Goal: Task Accomplishment & Management: Use online tool/utility

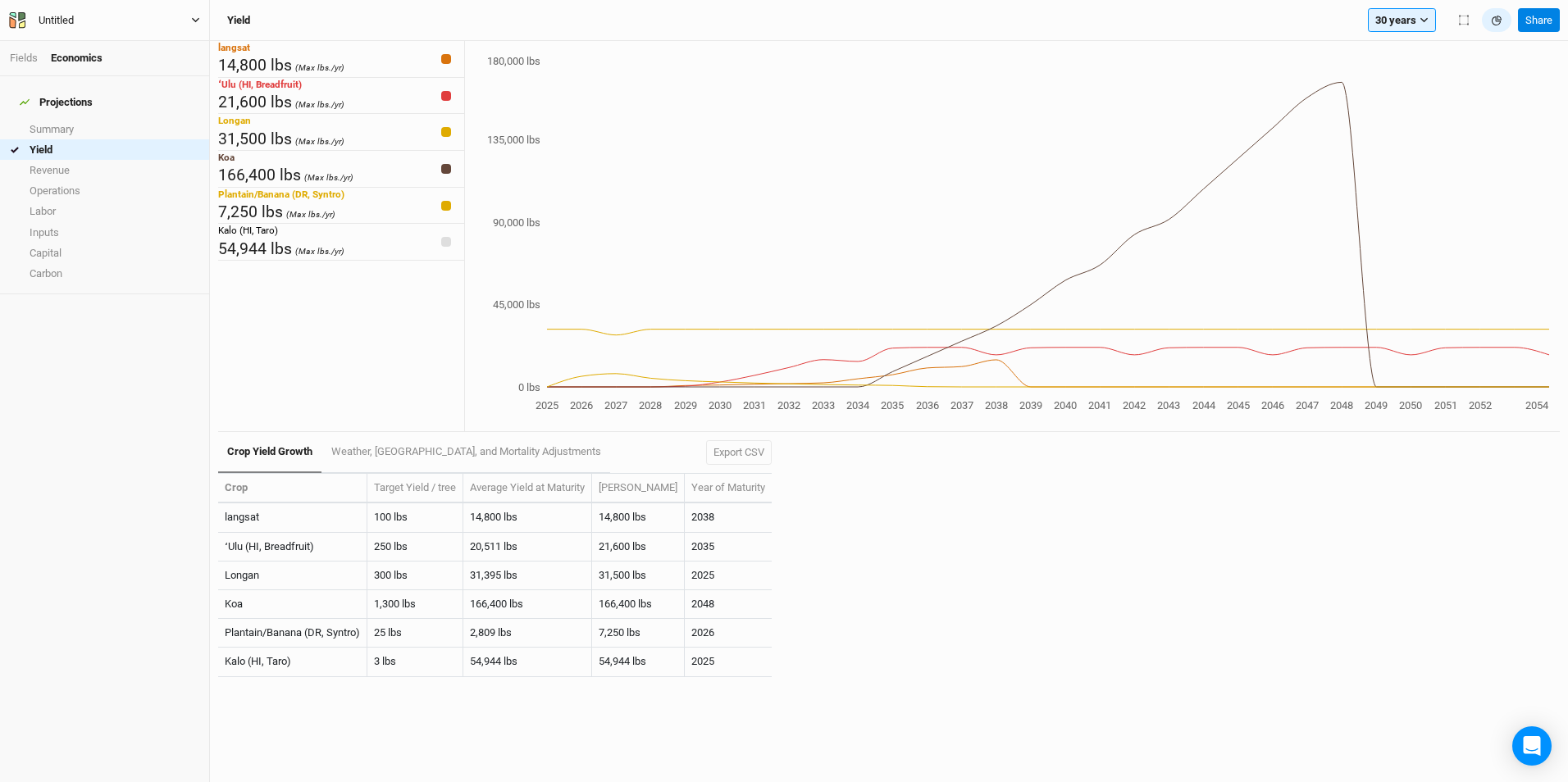
click at [159, 14] on button "Untitled" at bounding box center [105, 20] width 193 height 18
click at [74, 23] on div "Untitled" at bounding box center [56, 20] width 35 height 16
click at [12, 17] on icon "button" at bounding box center [17, 20] width 16 height 16
click at [141, 95] on button "User settings" at bounding box center [135, 95] width 129 height 21
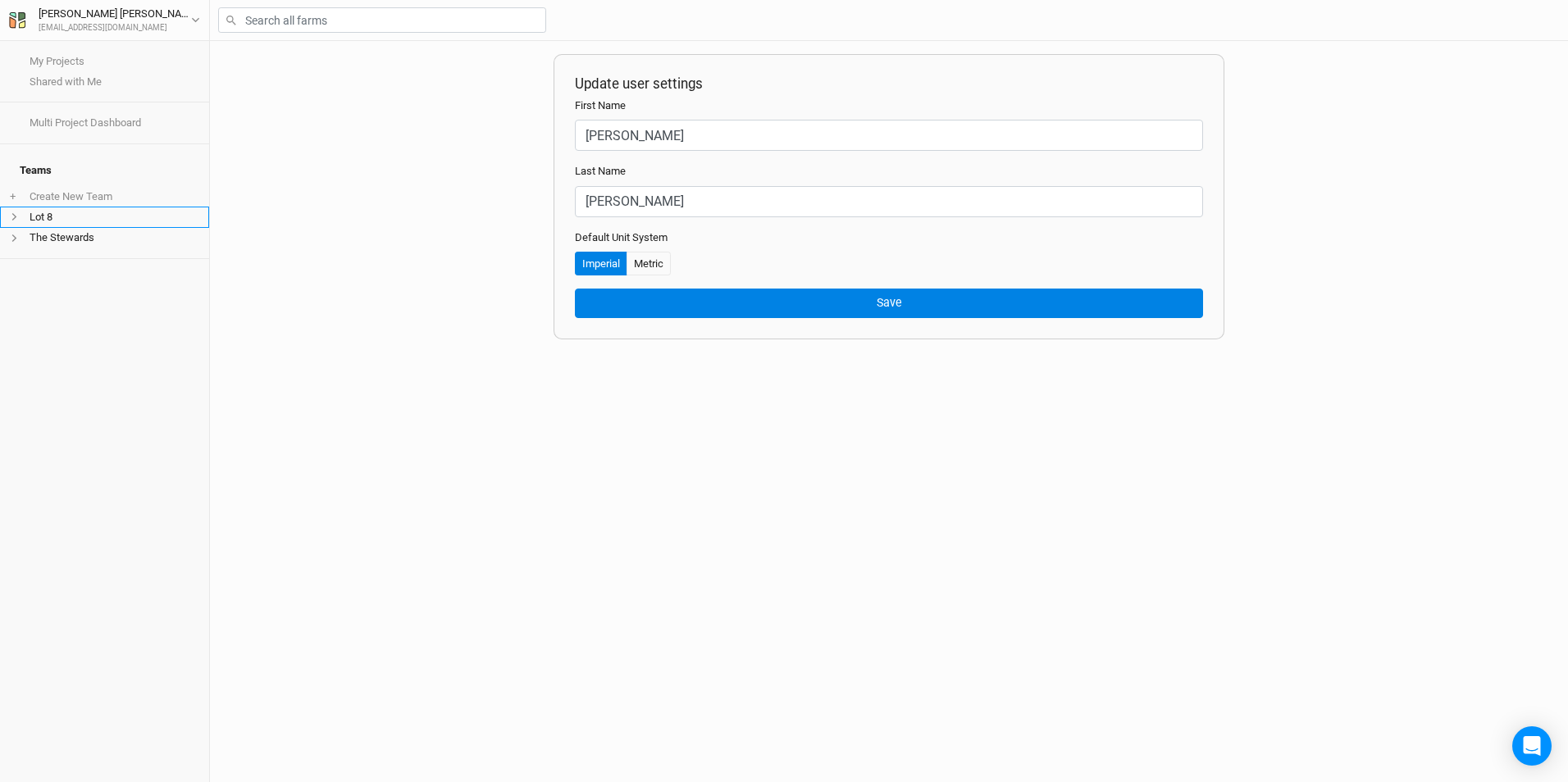
click at [77, 207] on li "Lot 8" at bounding box center [105, 217] width 209 height 21
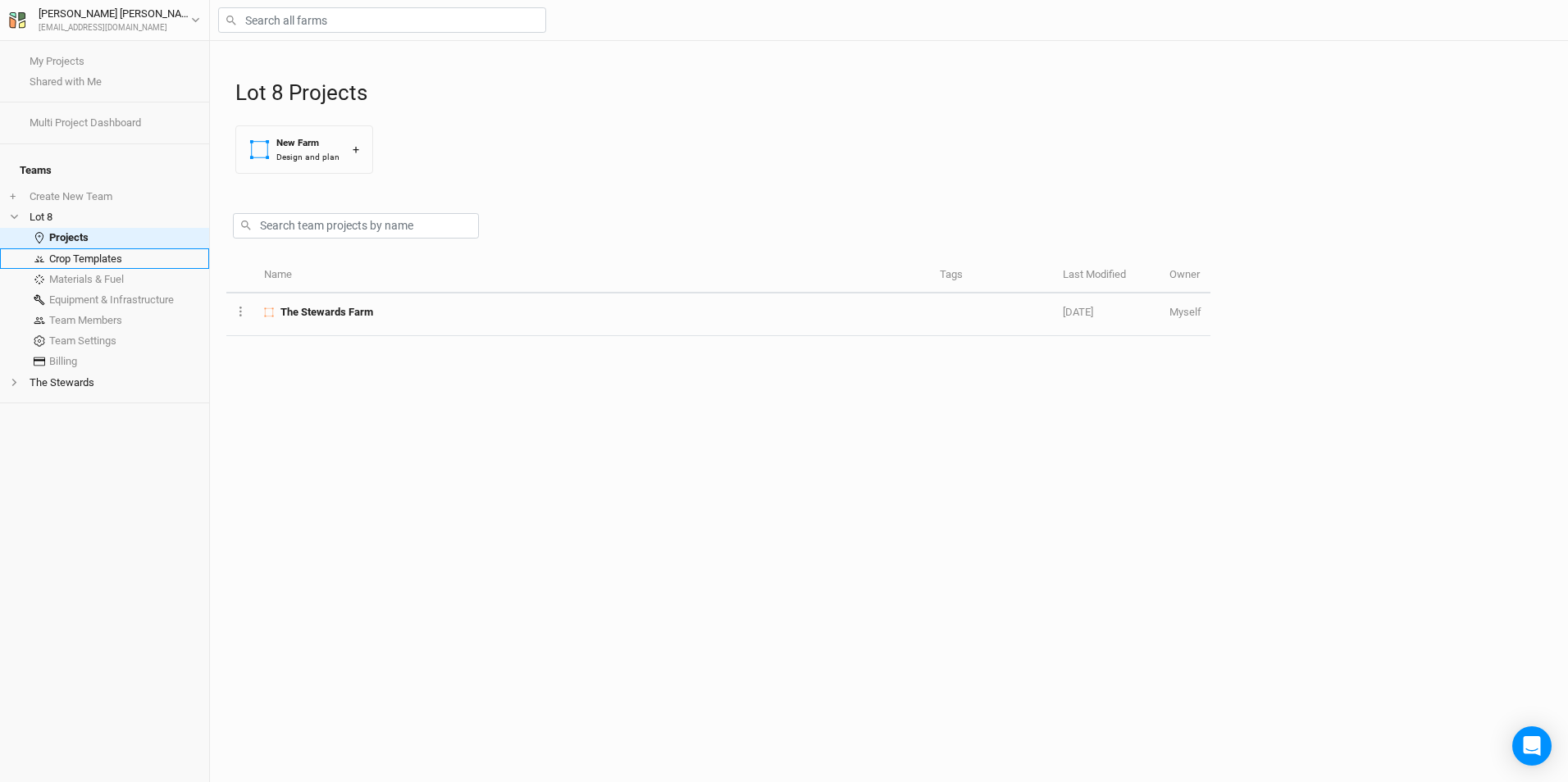
click at [111, 253] on link "Crop Templates" at bounding box center [105, 259] width 209 height 21
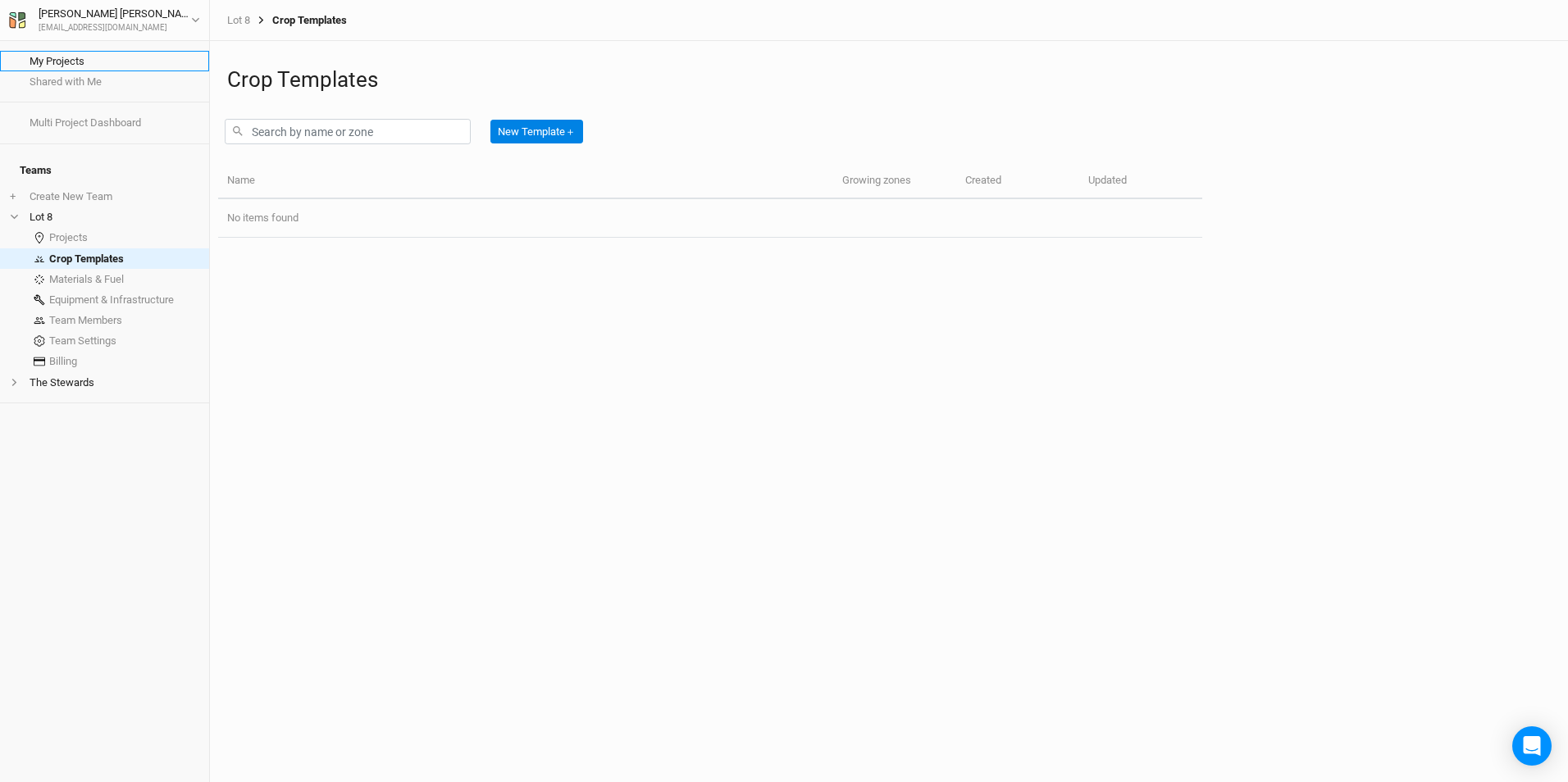
click at [87, 58] on link "My Projects" at bounding box center [105, 61] width 209 height 21
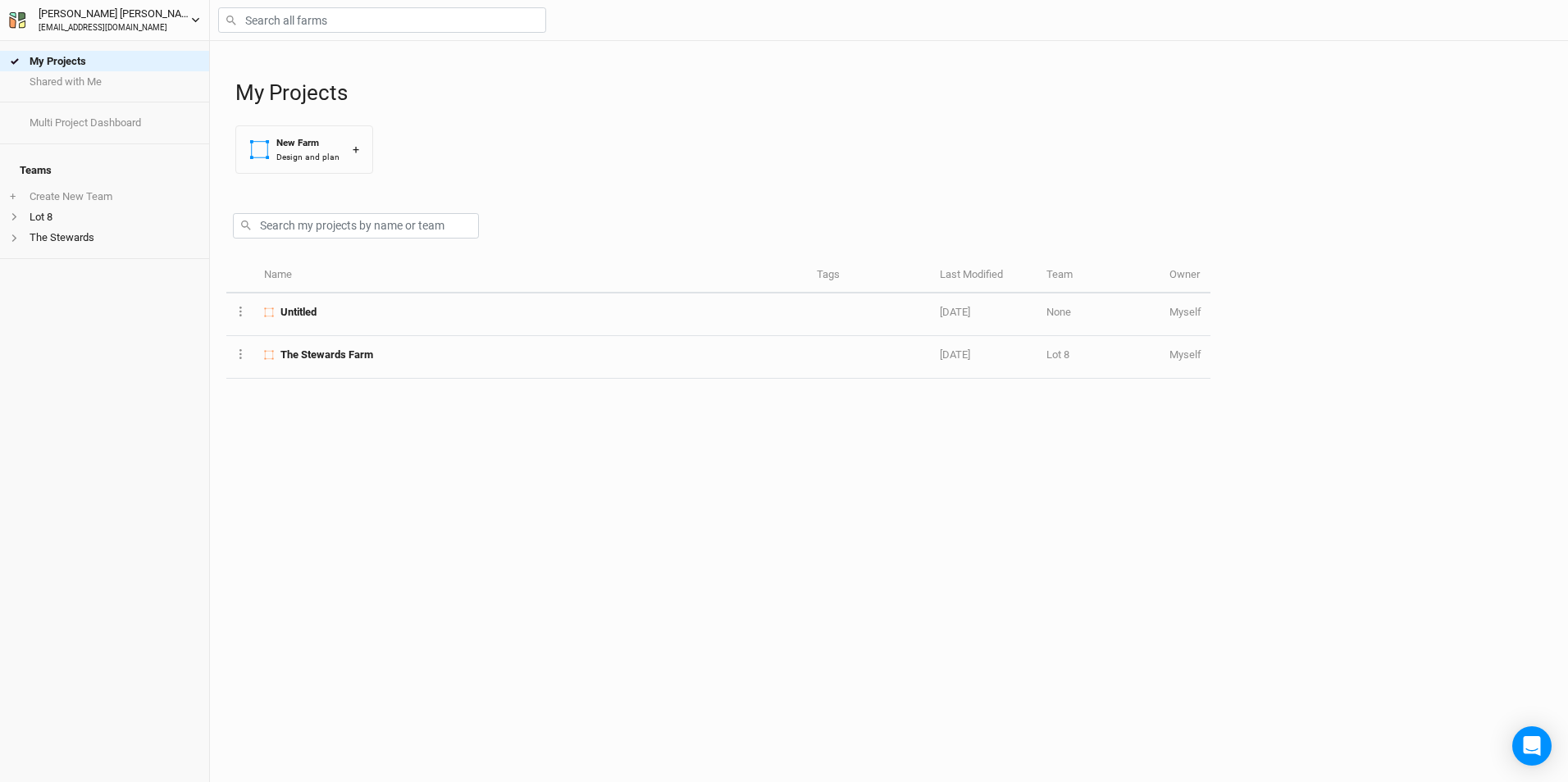
click at [195, 16] on icon "button" at bounding box center [195, 20] width 9 height 9
click at [162, 51] on button "User settings" at bounding box center [135, 51] width 129 height 21
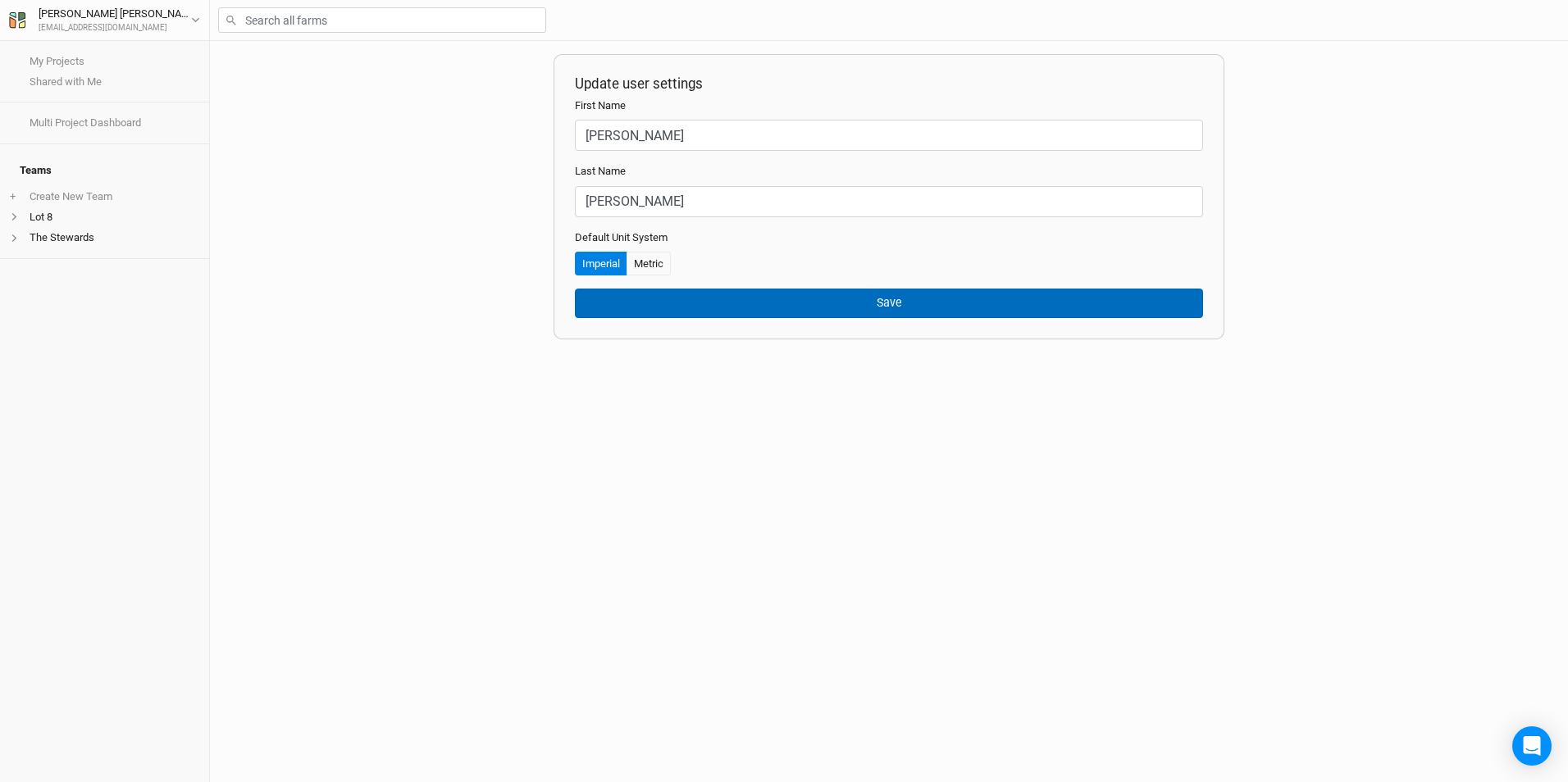
click at [916, 295] on button "Save" at bounding box center [888, 303] width 628 height 28
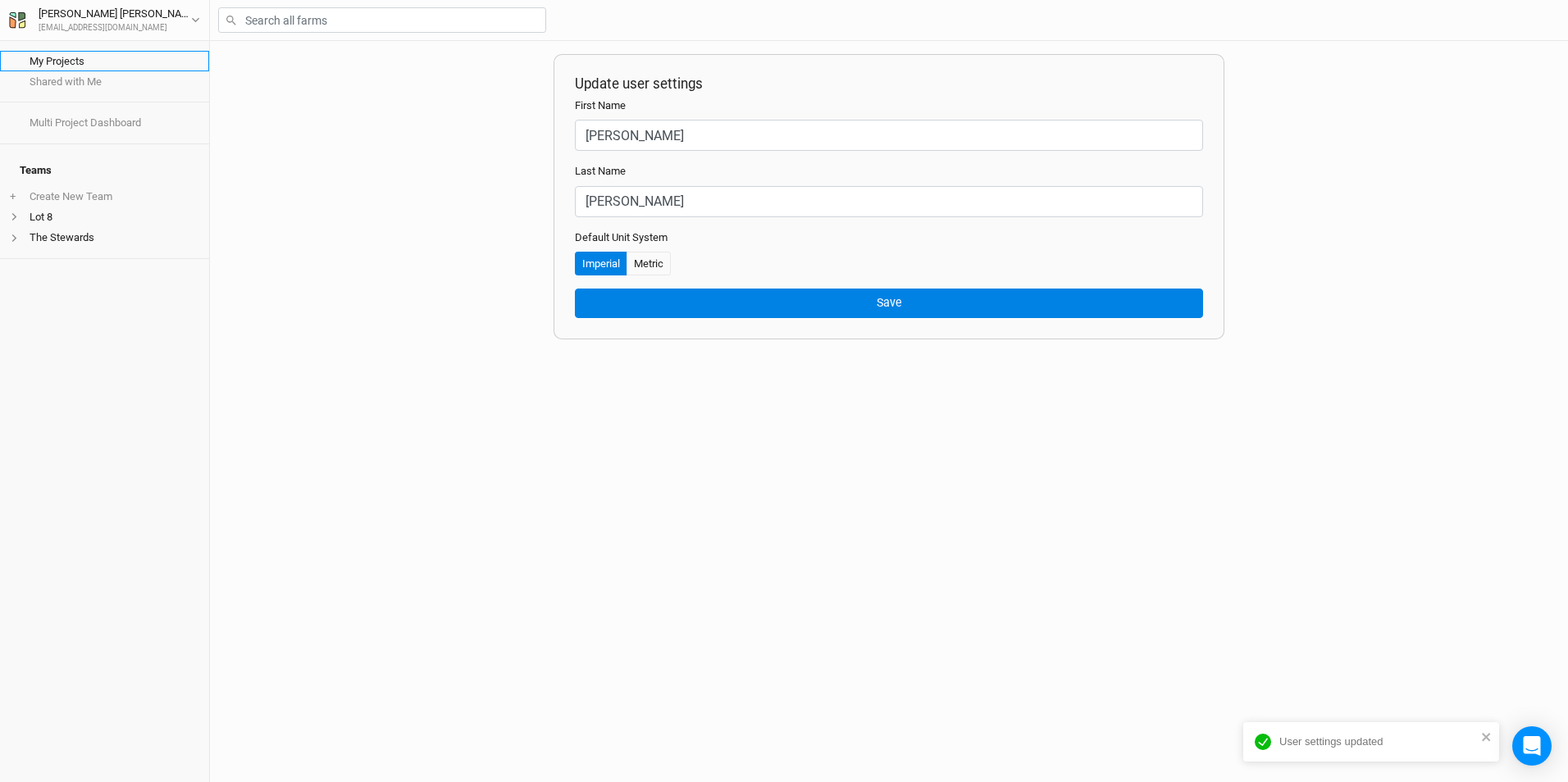
click at [86, 58] on link "My Projects" at bounding box center [105, 61] width 209 height 21
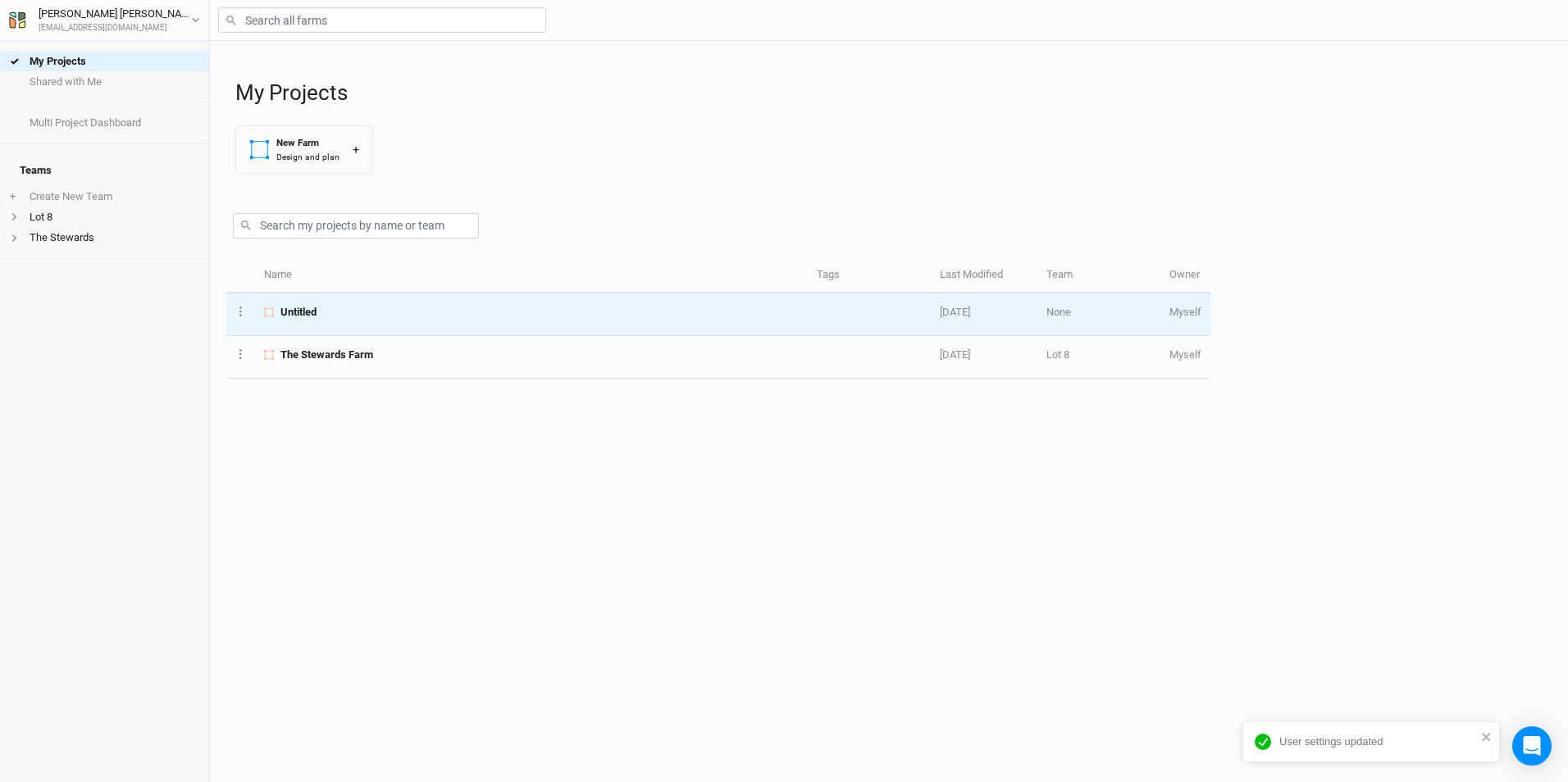
click at [282, 306] on span "Untitled" at bounding box center [298, 312] width 36 height 15
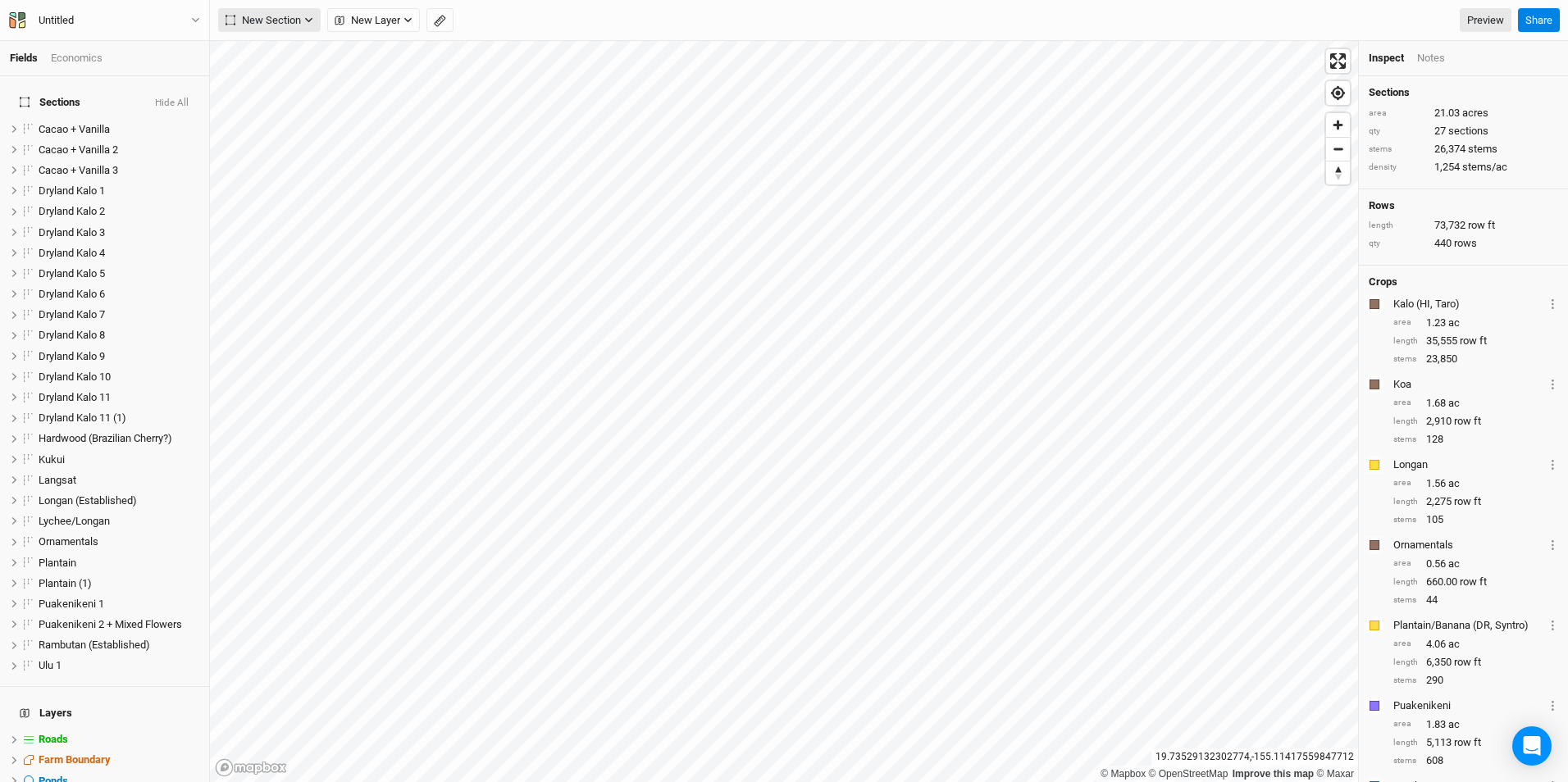
click at [303, 18] on button "New Section" at bounding box center [269, 21] width 103 height 25
click at [410, 14] on button "New Layer" at bounding box center [374, 21] width 93 height 25
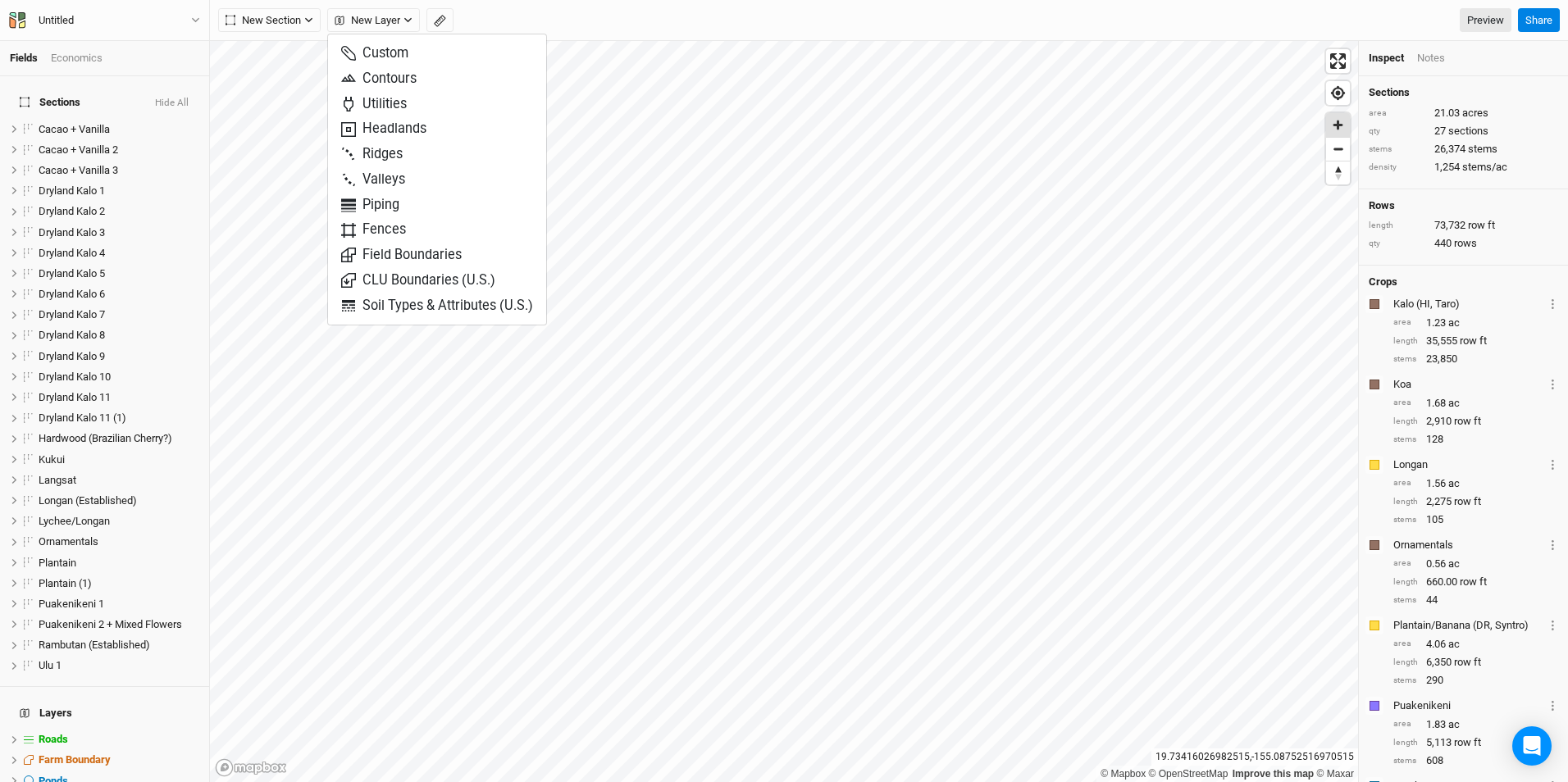
click at [1337, 121] on span "Zoom in" at bounding box center [1338, 125] width 24 height 24
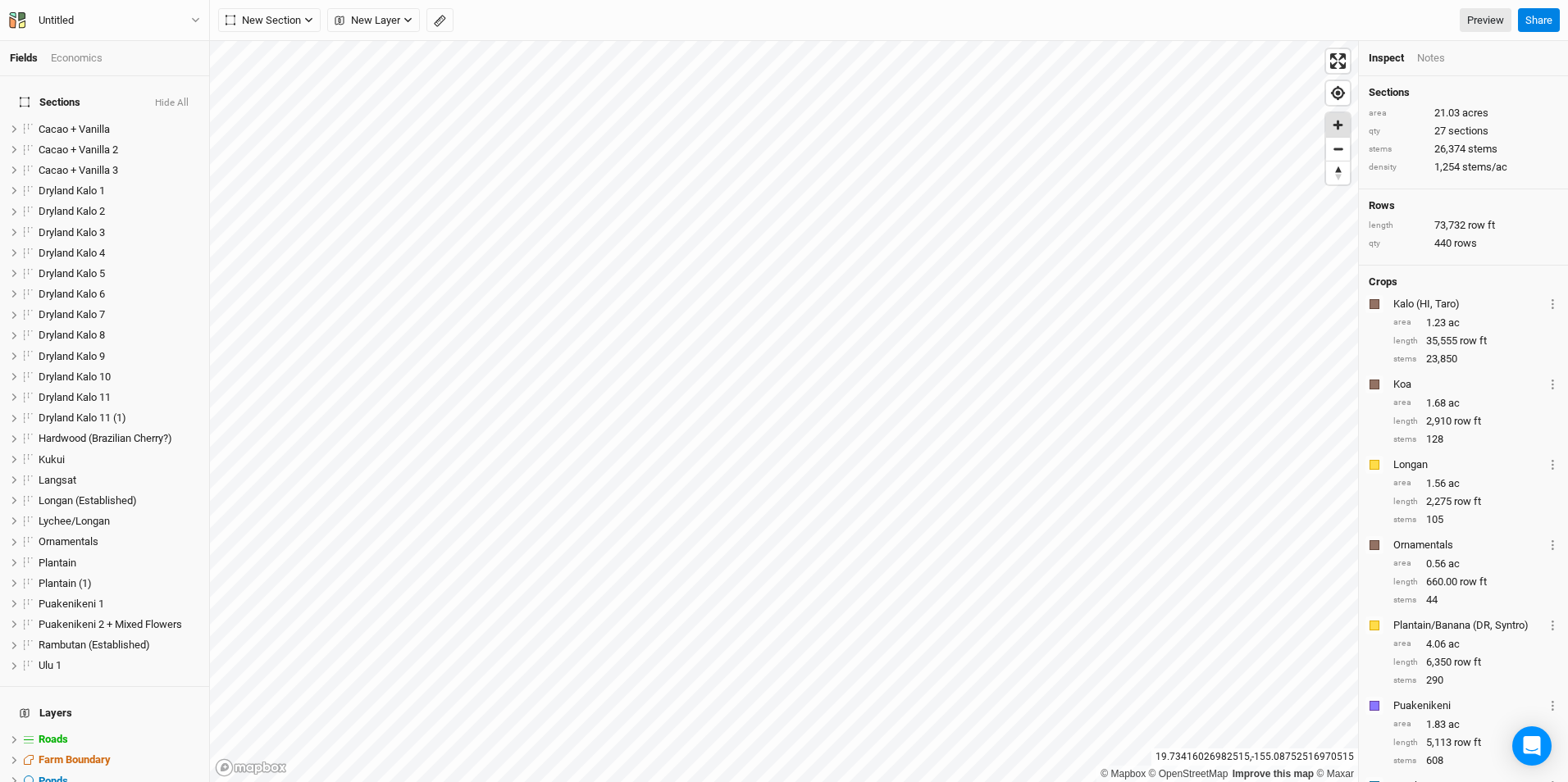
click at [1337, 121] on span "Zoom in" at bounding box center [1338, 125] width 24 height 24
click at [411, 21] on icon "button" at bounding box center [408, 20] width 9 height 9
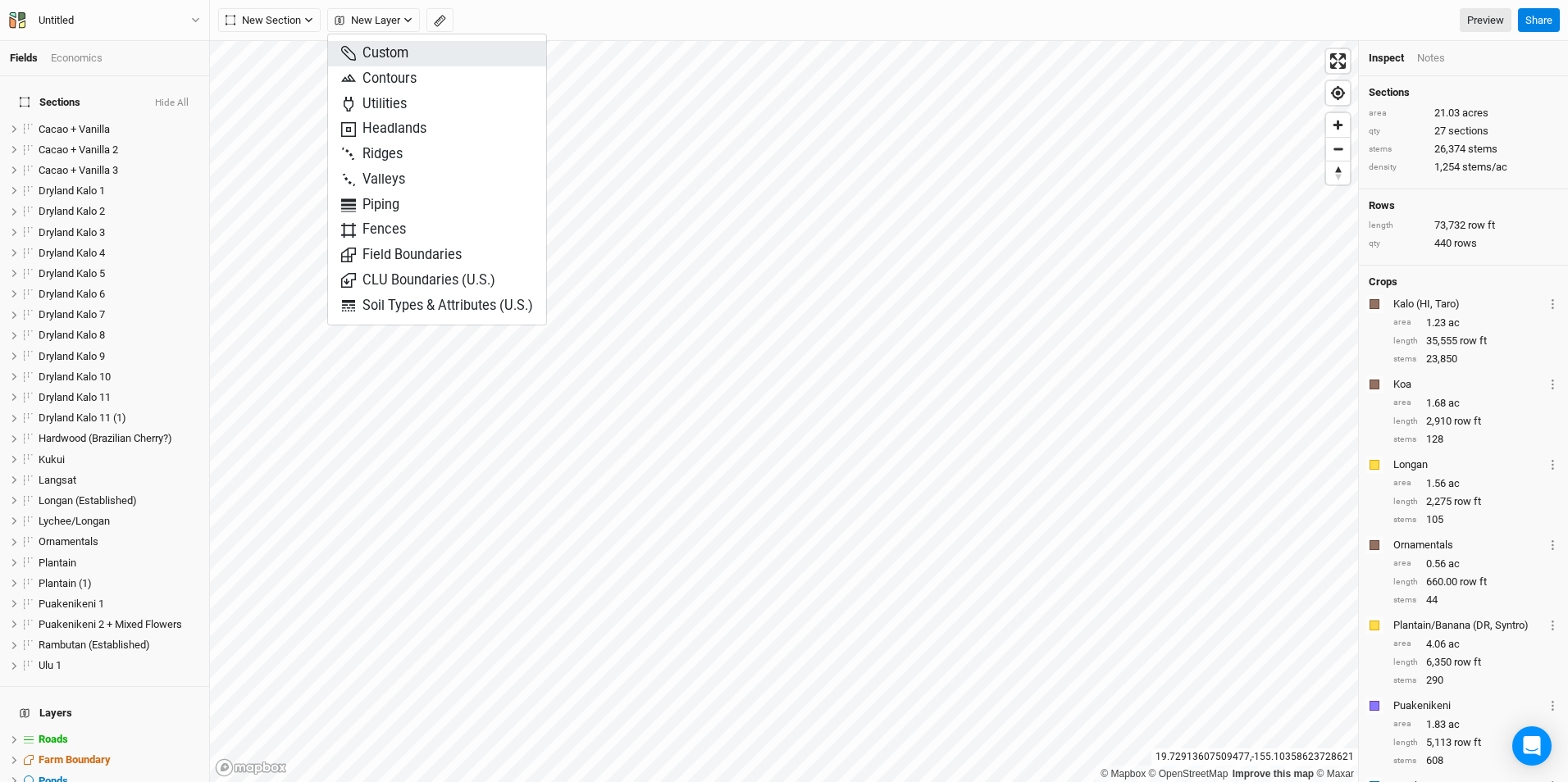
click at [386, 51] on span "Custom" at bounding box center [375, 54] width 67 height 19
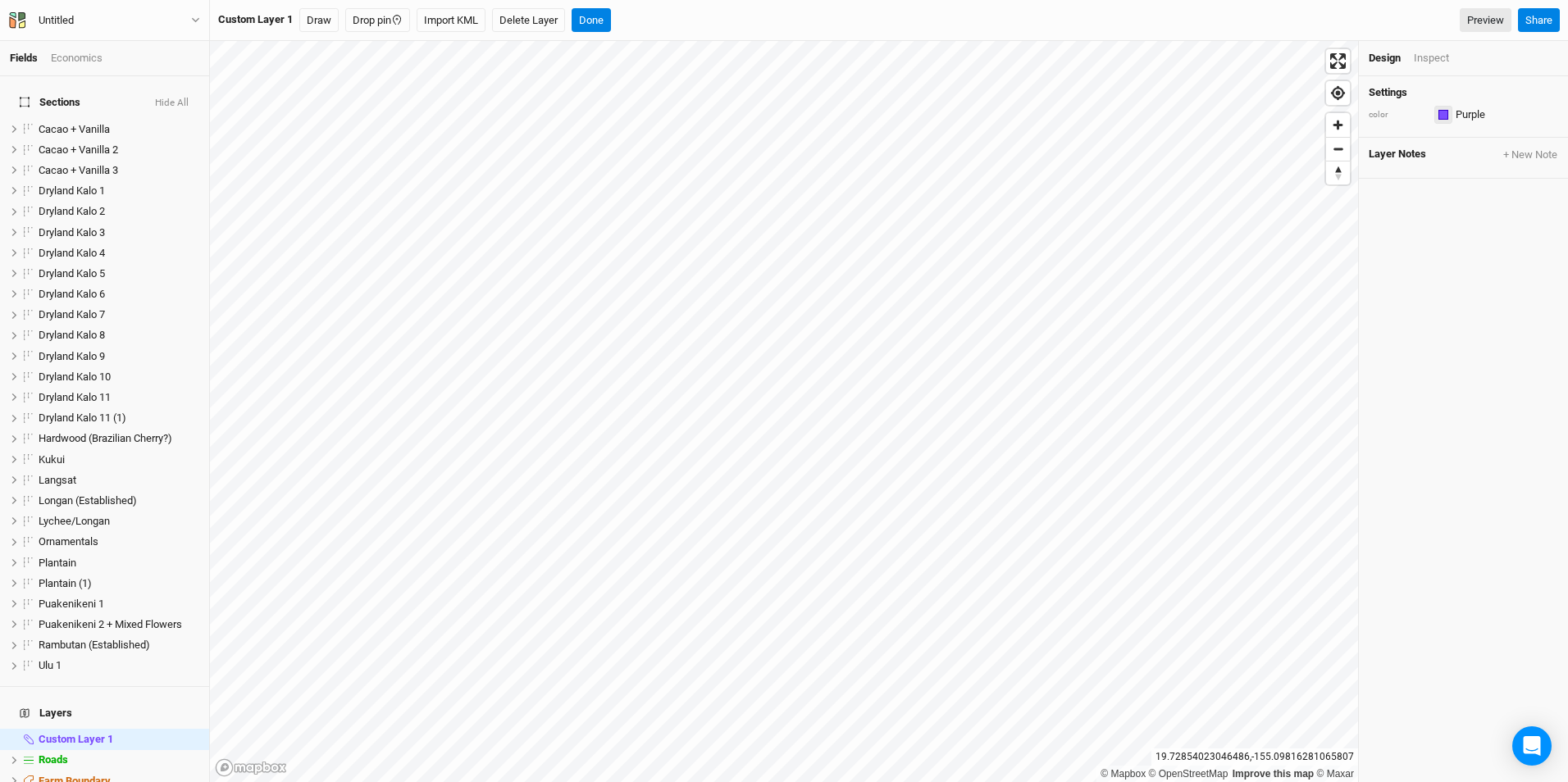
click at [1445, 117] on div "button" at bounding box center [1443, 114] width 9 height 9
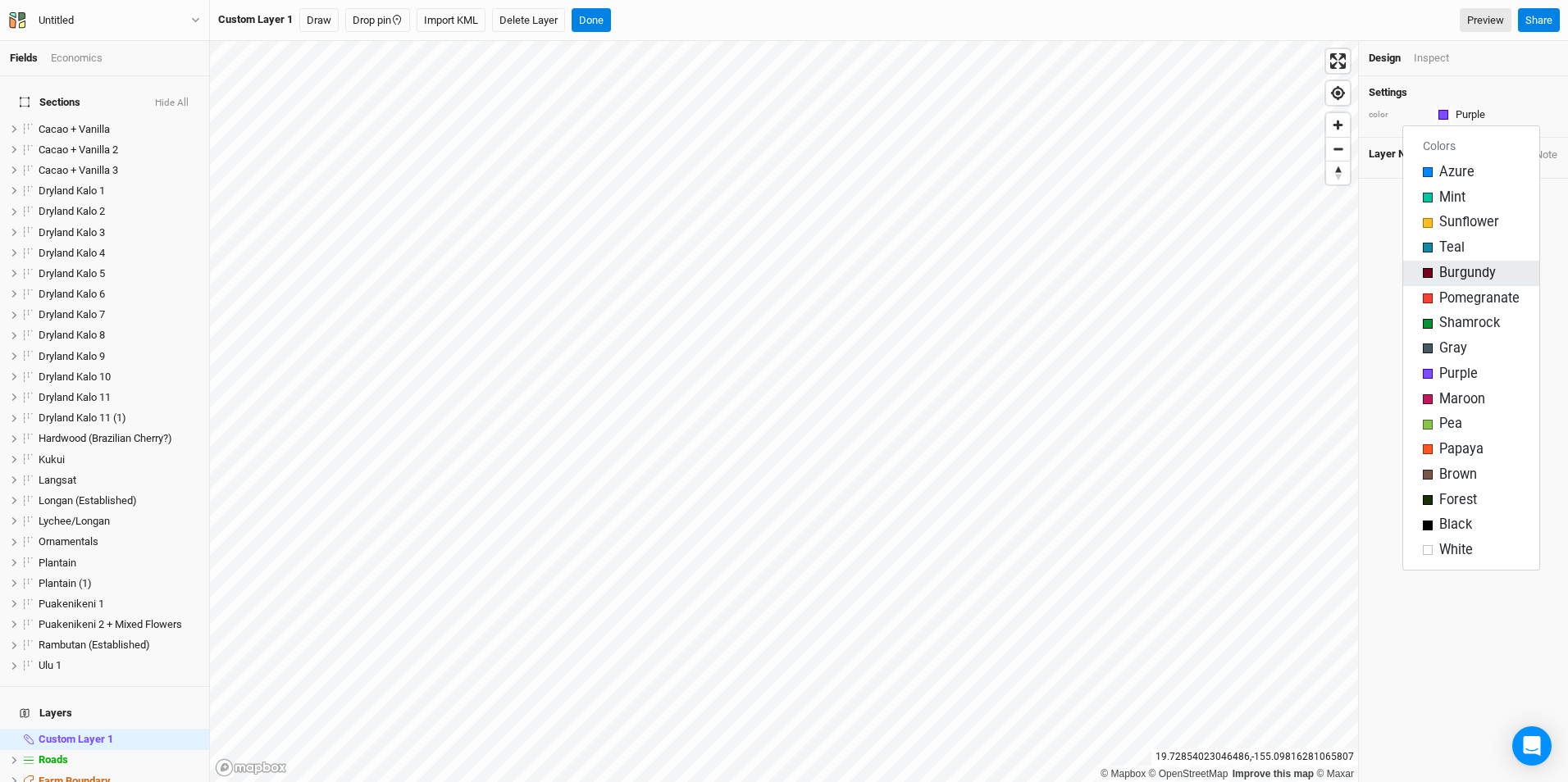
click at [1447, 274] on span "Burgundy" at bounding box center [1468, 274] width 57 height 19
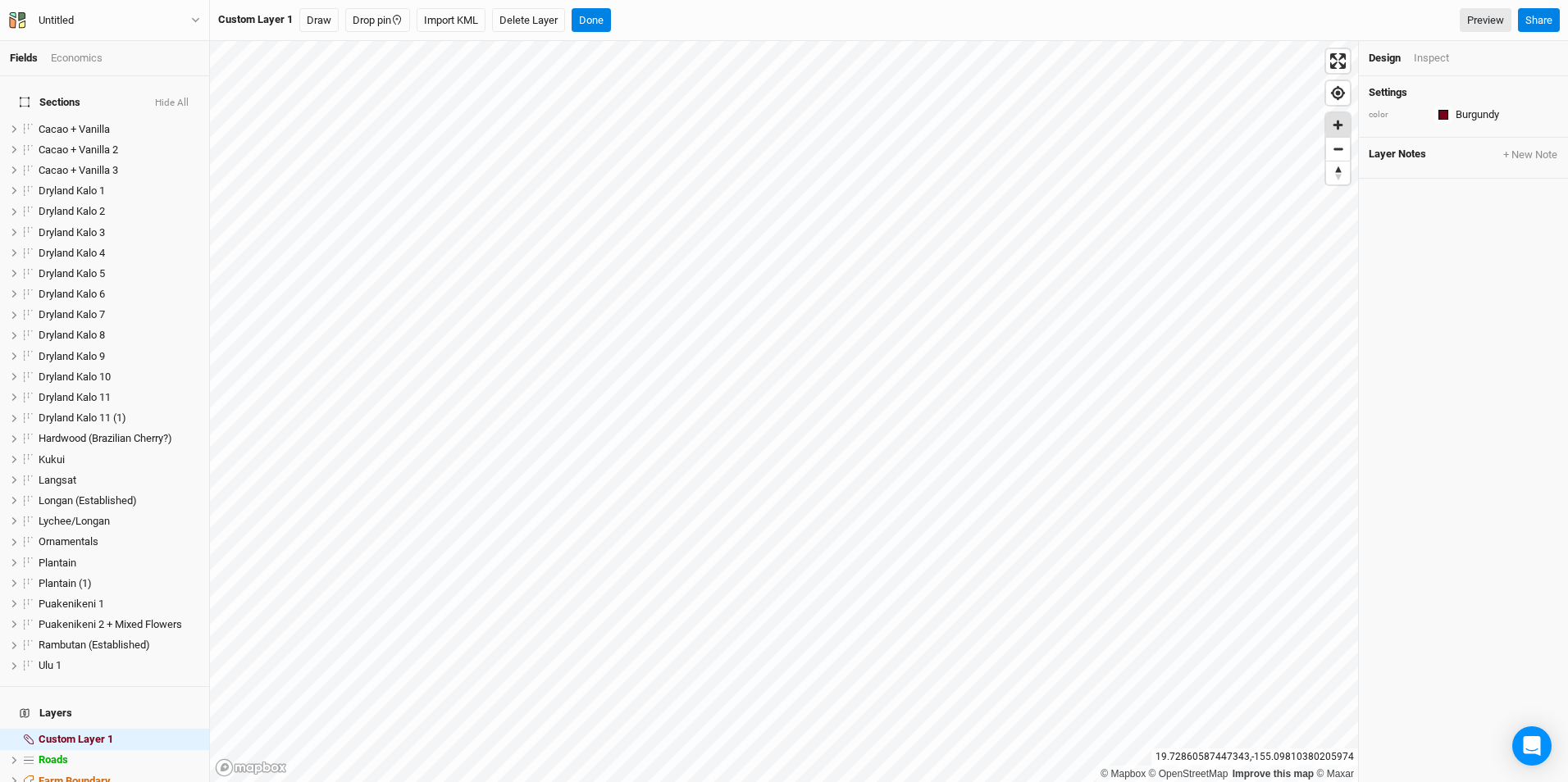
click at [1327, 126] on span "Zoom in" at bounding box center [1338, 125] width 24 height 24
click at [1409, 159] on span "Layer Notes" at bounding box center [1397, 154] width 57 height 15
click at [1529, 147] on button "+ New Note" at bounding box center [1529, 154] width 56 height 15
type input "F"
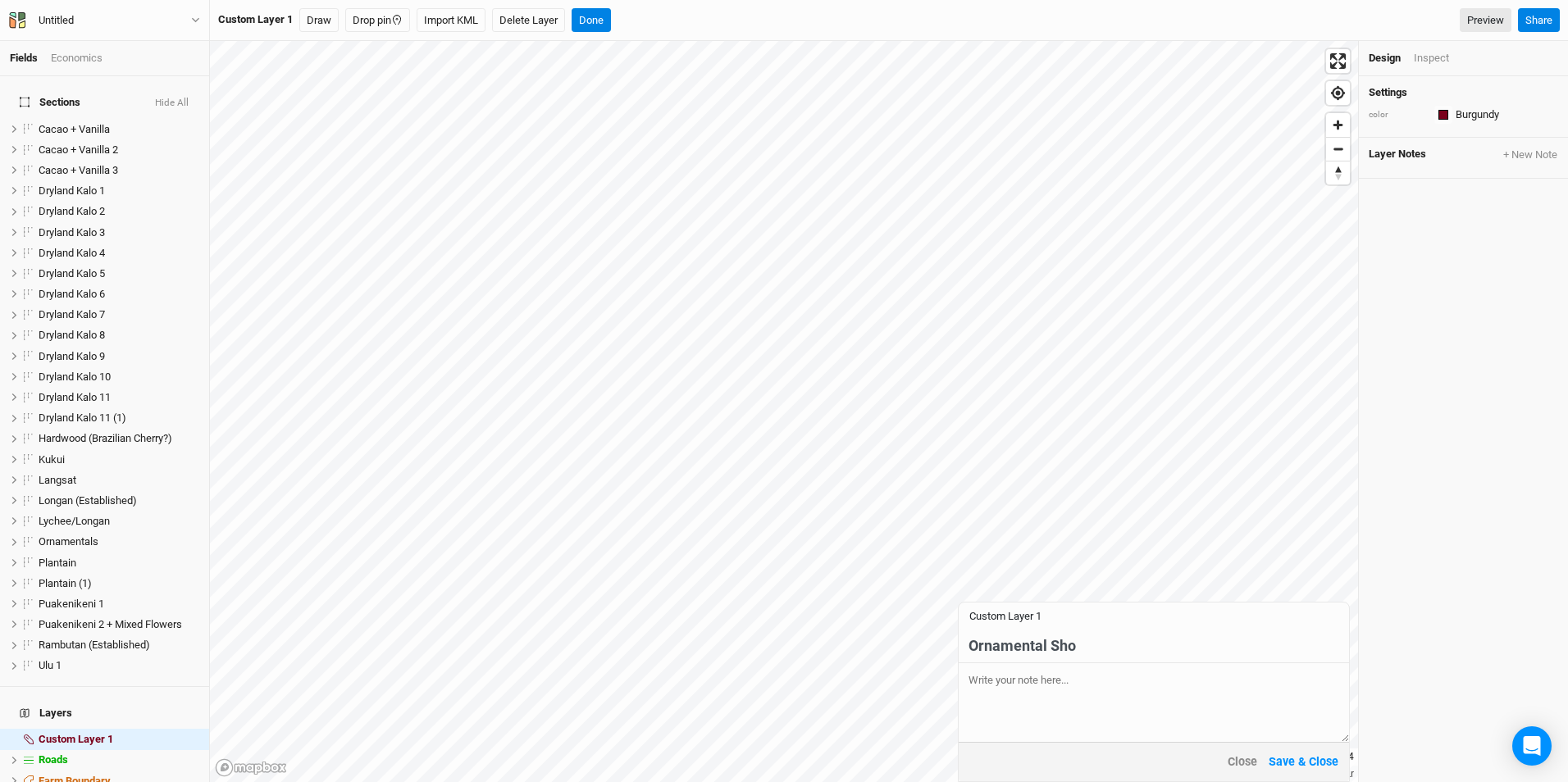
type input "Ornamental Shop"
click button "Save & Close" at bounding box center [1303, 762] width 71 height 19
click at [316, 18] on button "Draw" at bounding box center [319, 21] width 39 height 25
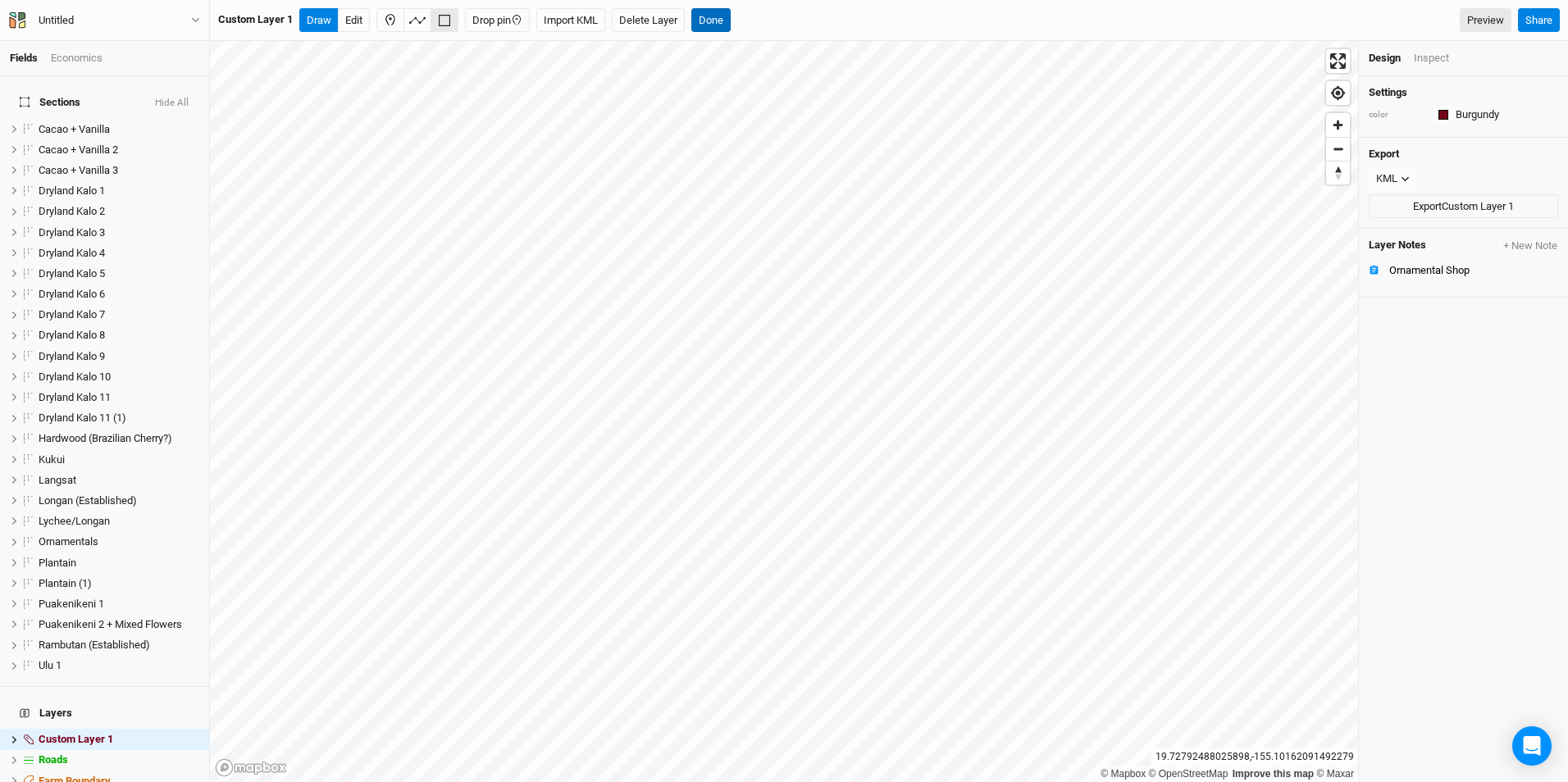
click at [713, 18] on button "Done" at bounding box center [711, 21] width 39 height 25
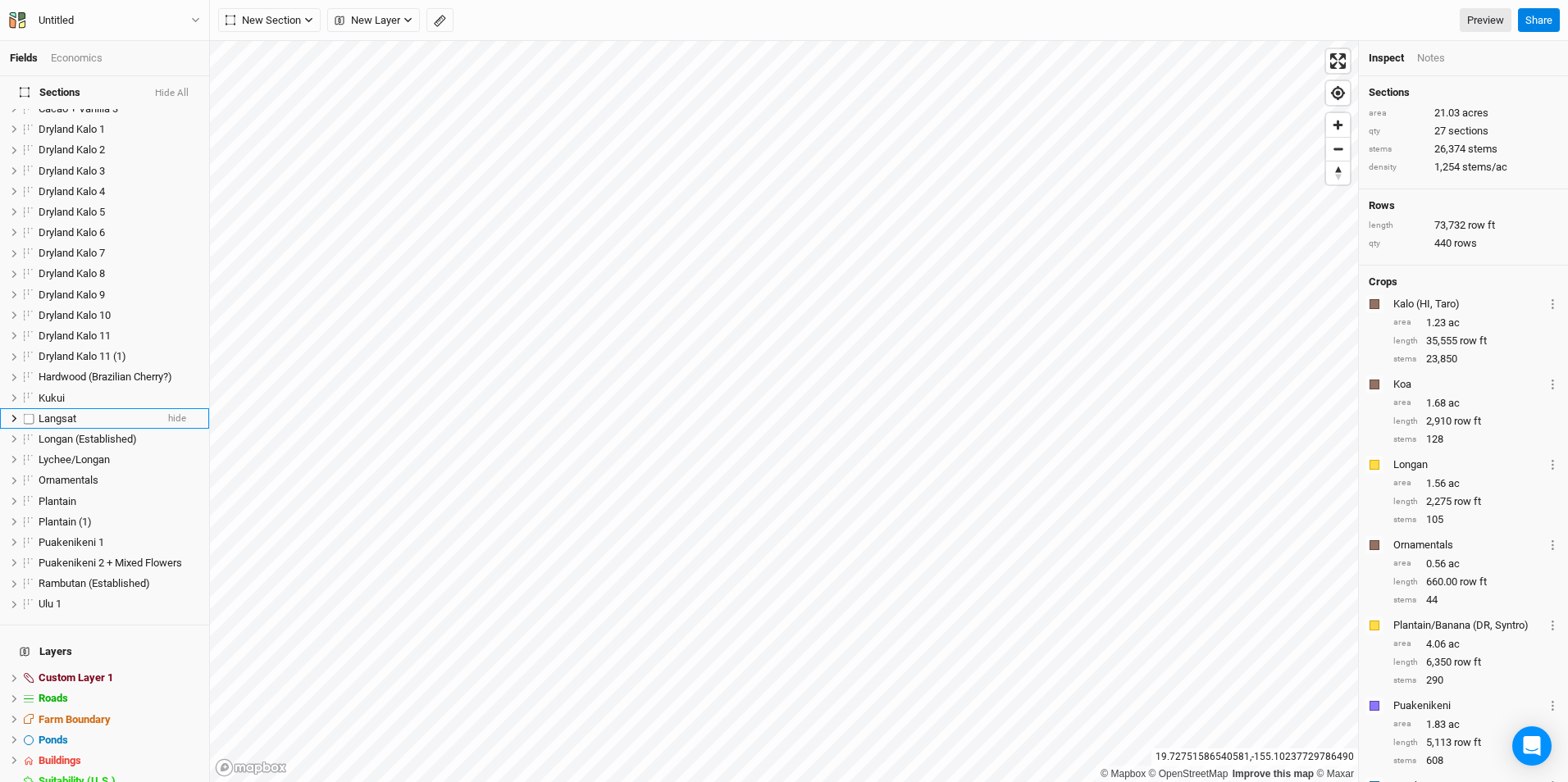
scroll to position [89, 0]
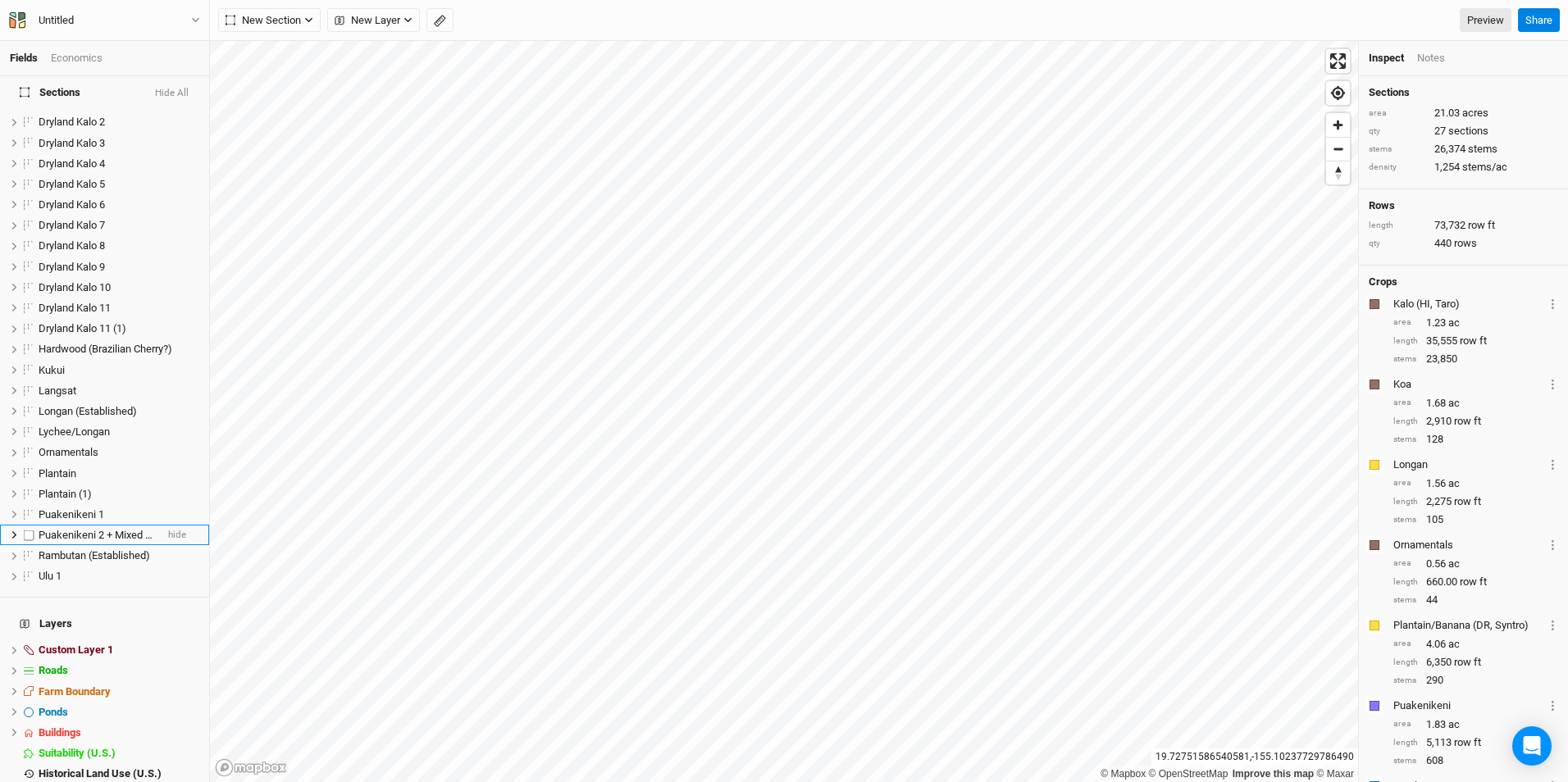
click at [126, 529] on span "Puakenikeni 2 + Mixed Flowers" at bounding box center [110, 535] width 143 height 12
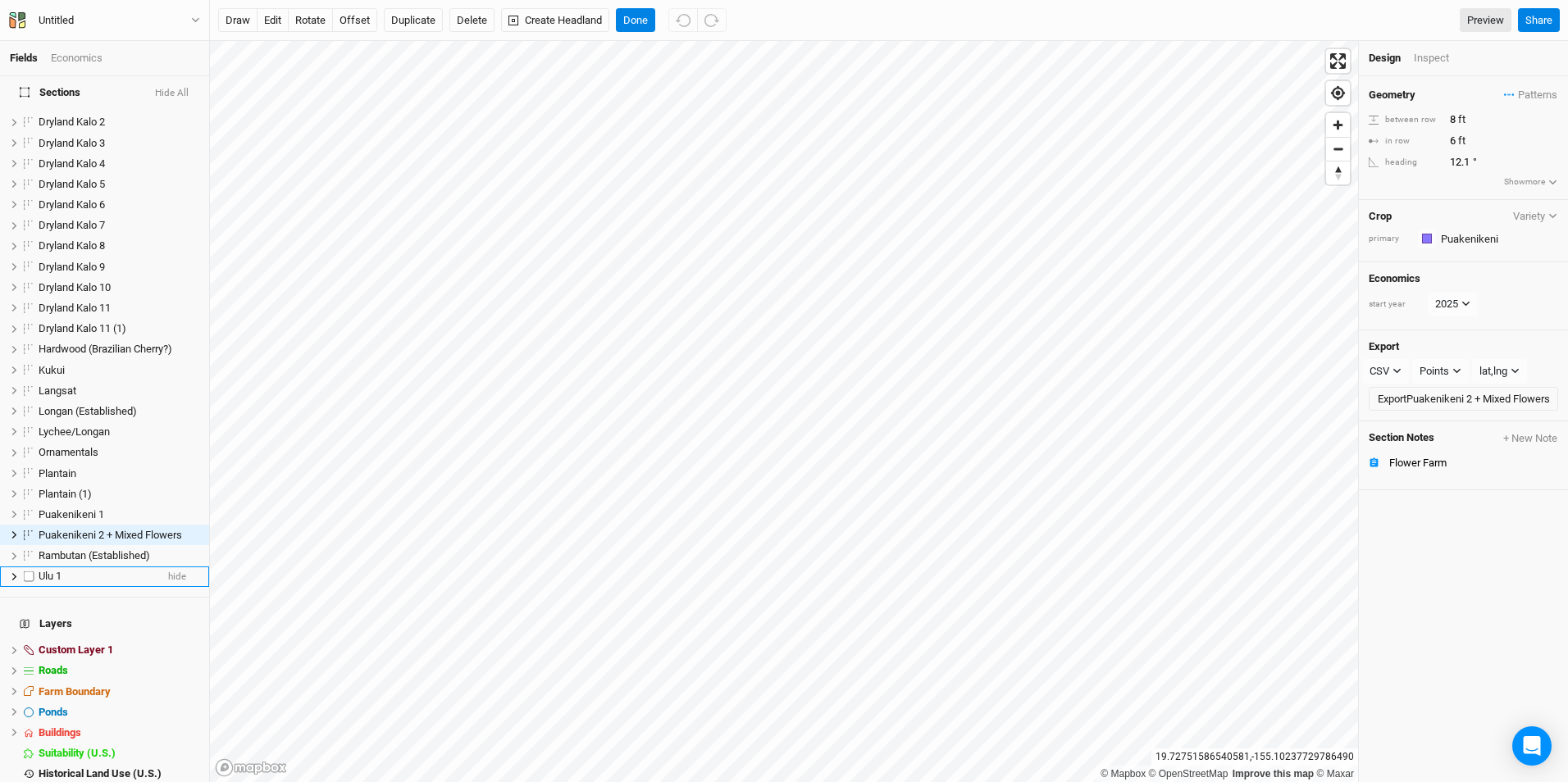
scroll to position [123, 0]
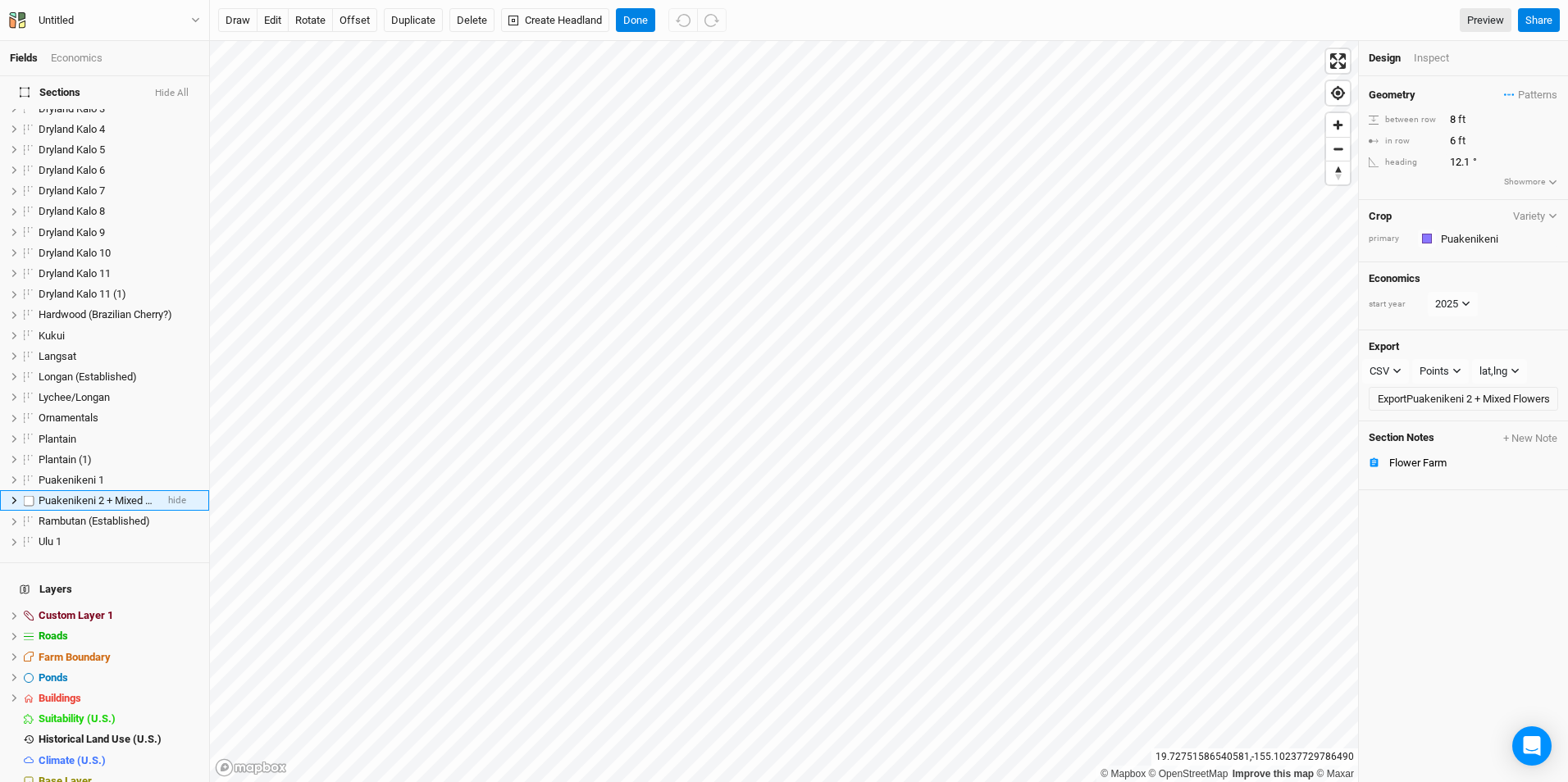
click at [116, 495] on span "Puakenikeni 2 + Mixed Flowers" at bounding box center [110, 501] width 143 height 12
type input "C"
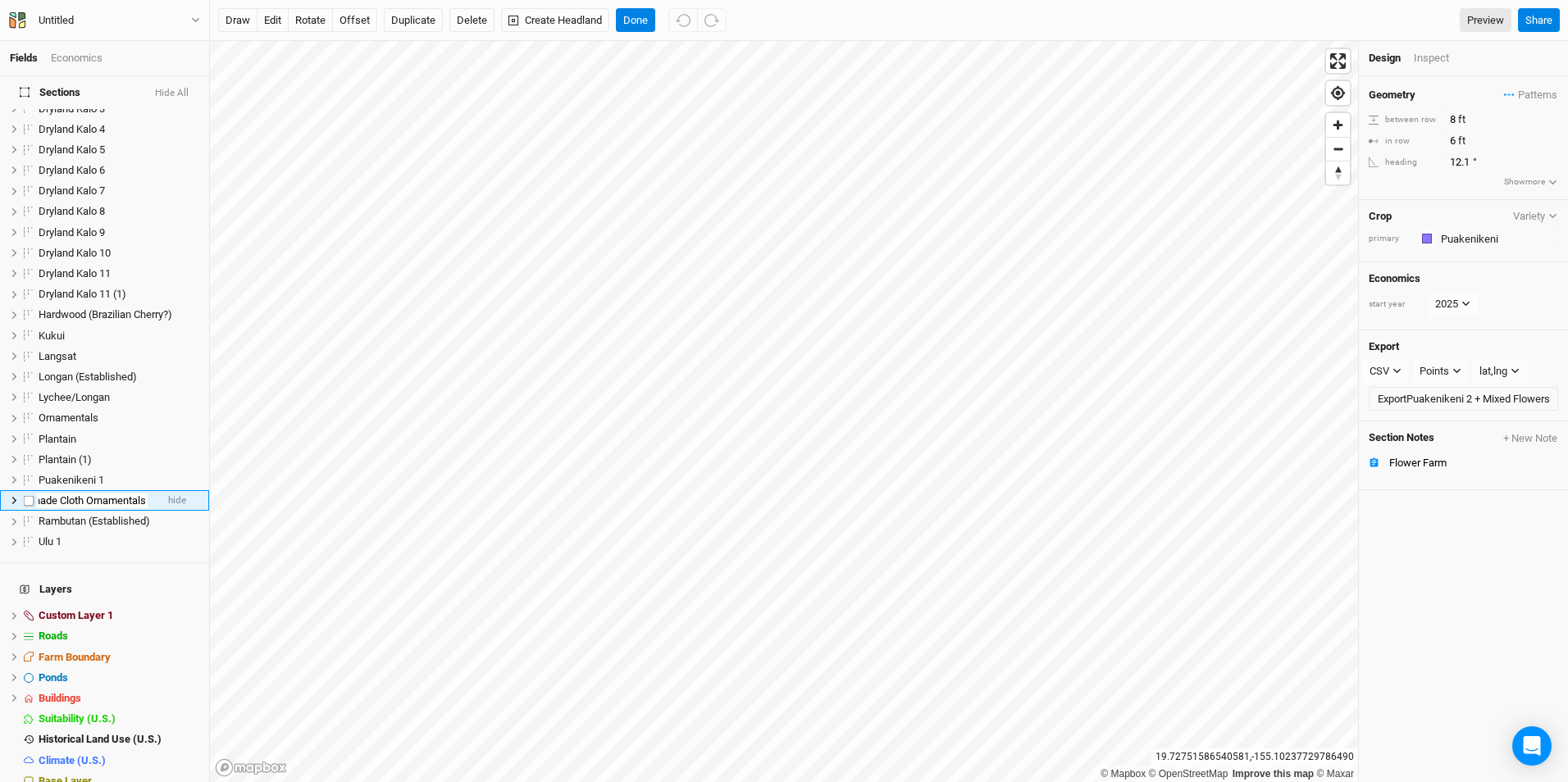
type input "Shade Cloth Ornamentals"
click at [143, 511] on li "Shade Cloth Ornamentals hide" at bounding box center [105, 521] width 209 height 21
click at [66, 692] on span "Buildings" at bounding box center [60, 698] width 43 height 12
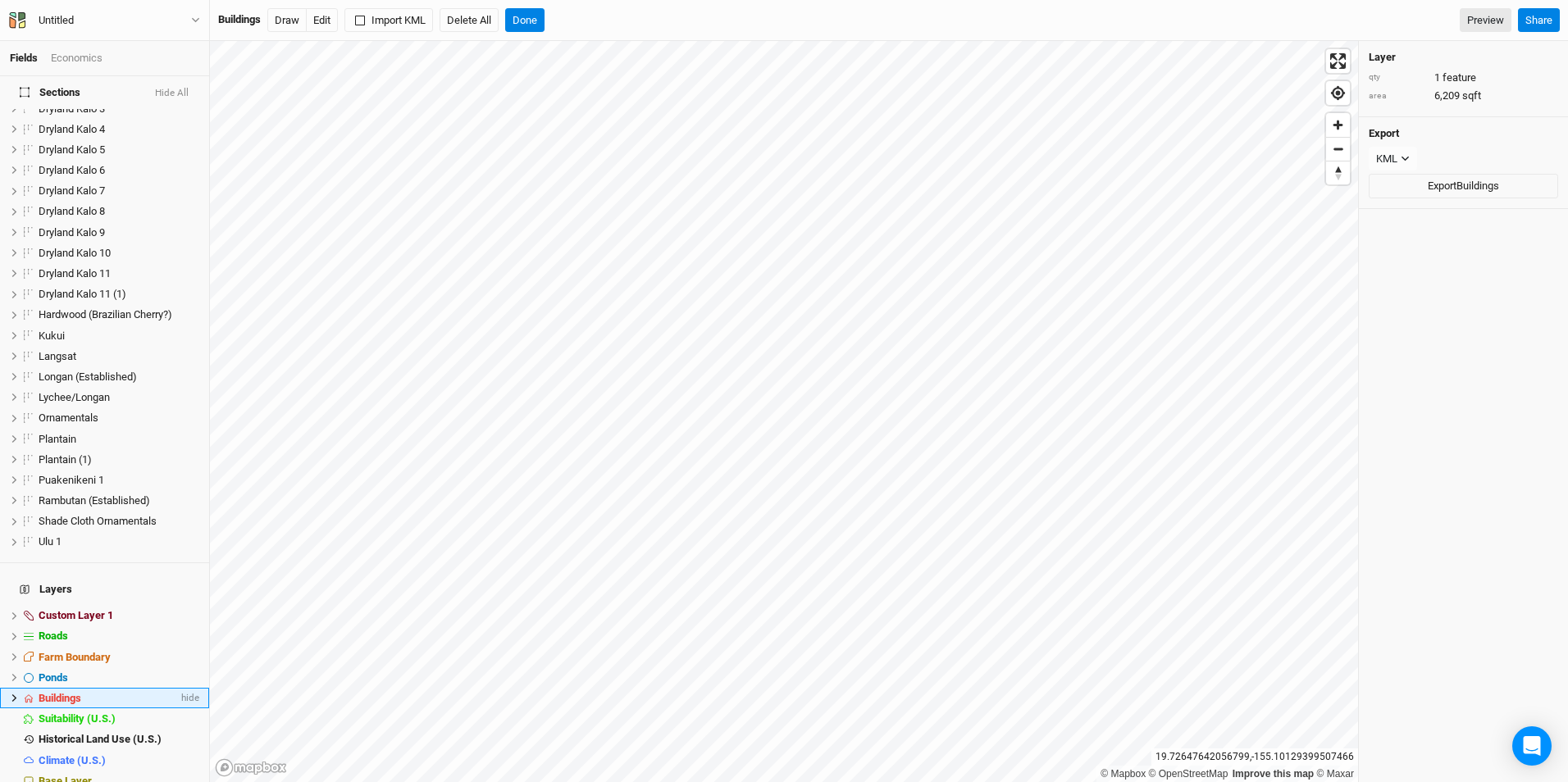
click at [17, 694] on icon at bounding box center [14, 698] width 9 height 9
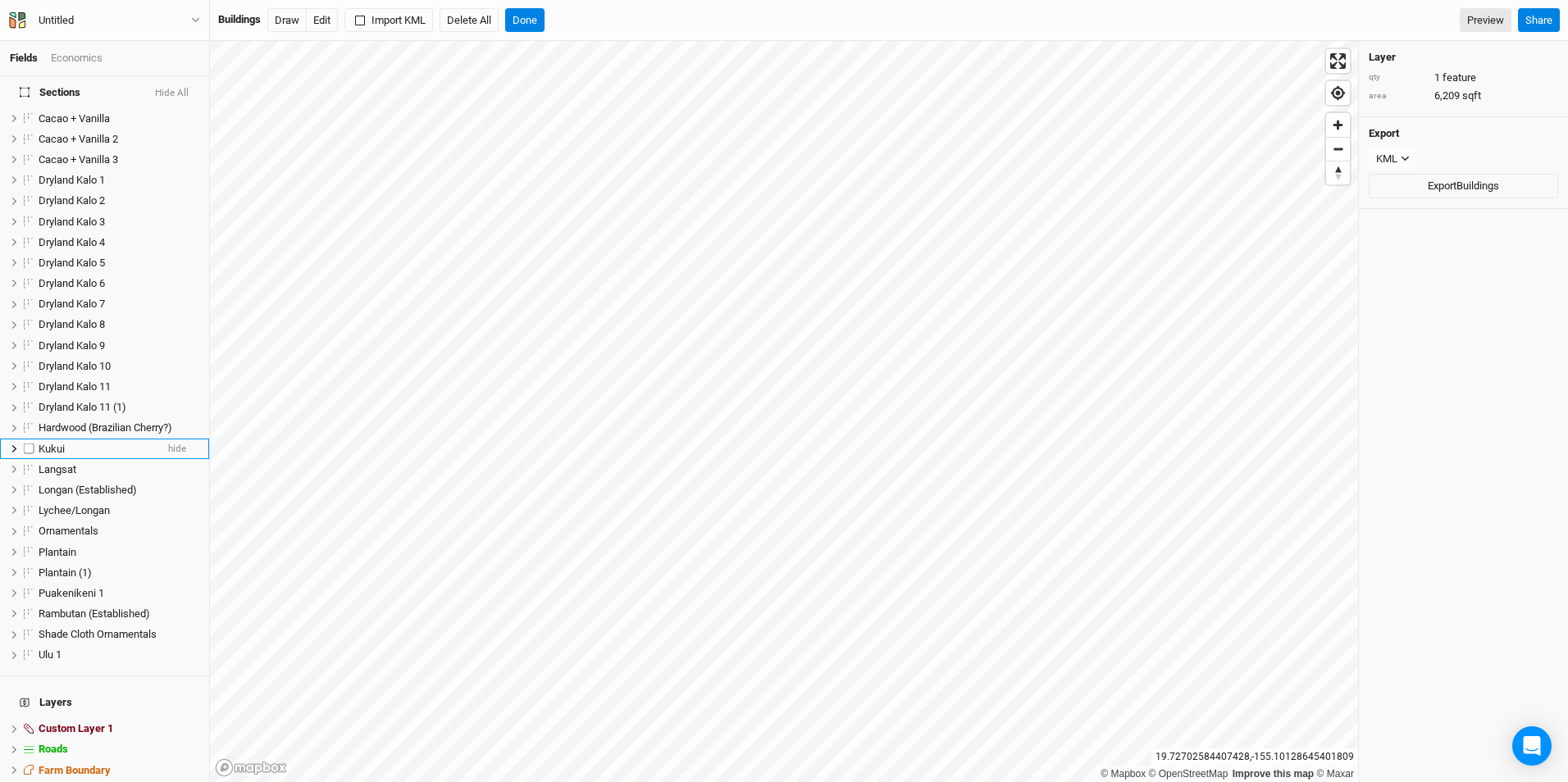
scroll to position [0, 0]
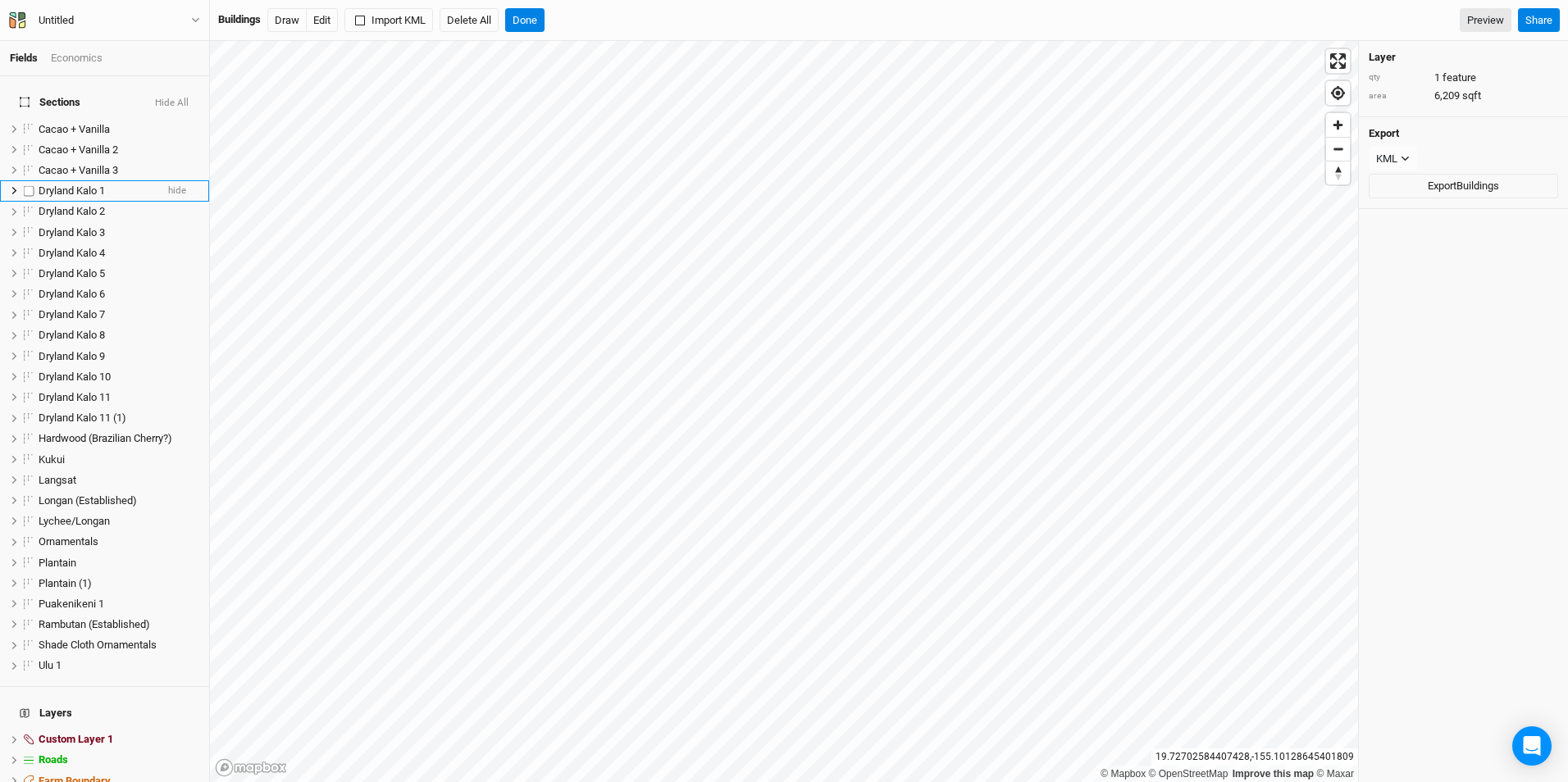
click at [63, 184] on span "Dryland Kalo 1" at bounding box center [71, 190] width 66 height 12
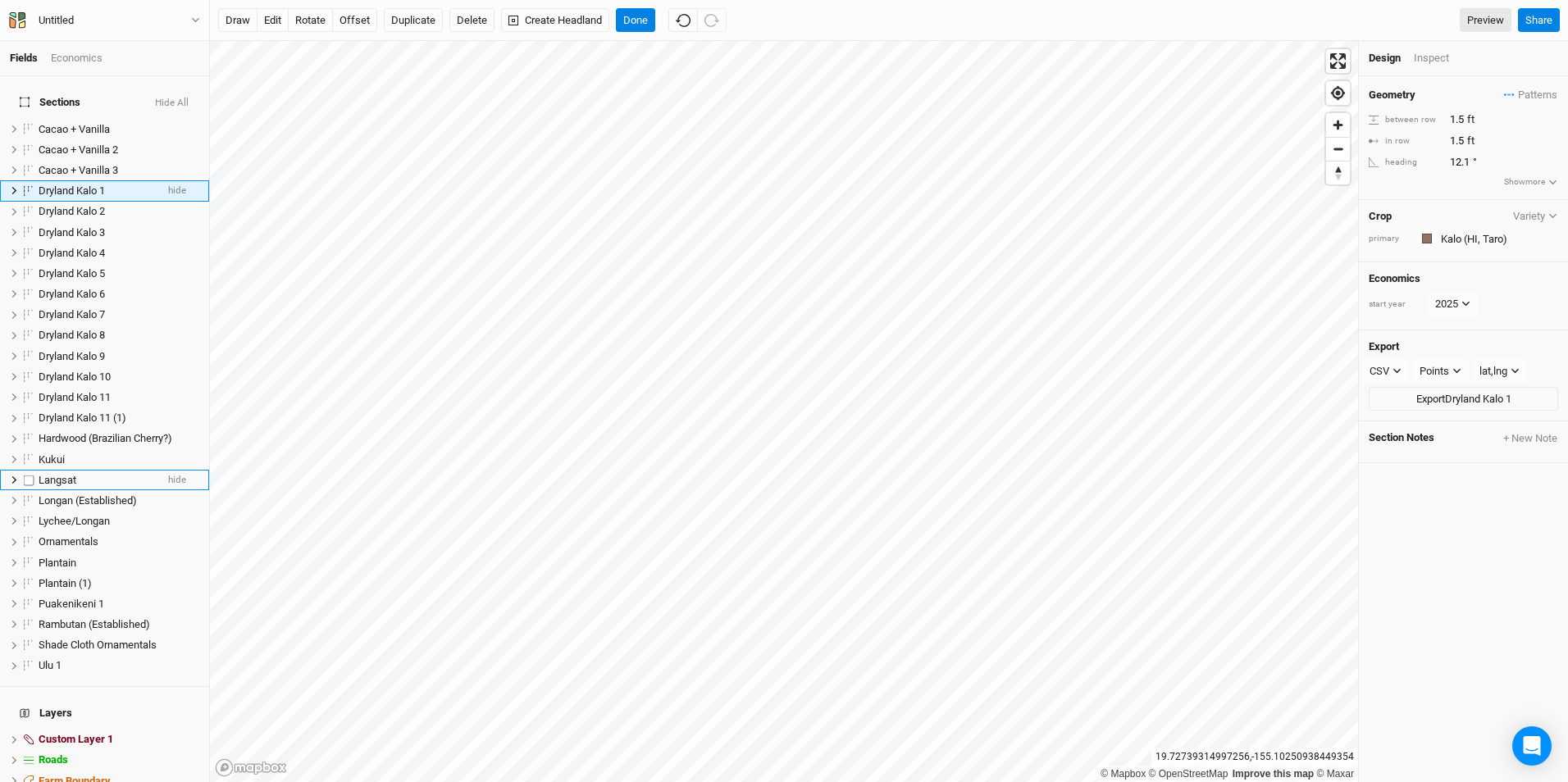
click at [87, 474] on div "Langsat" at bounding box center [97, 480] width 117 height 13
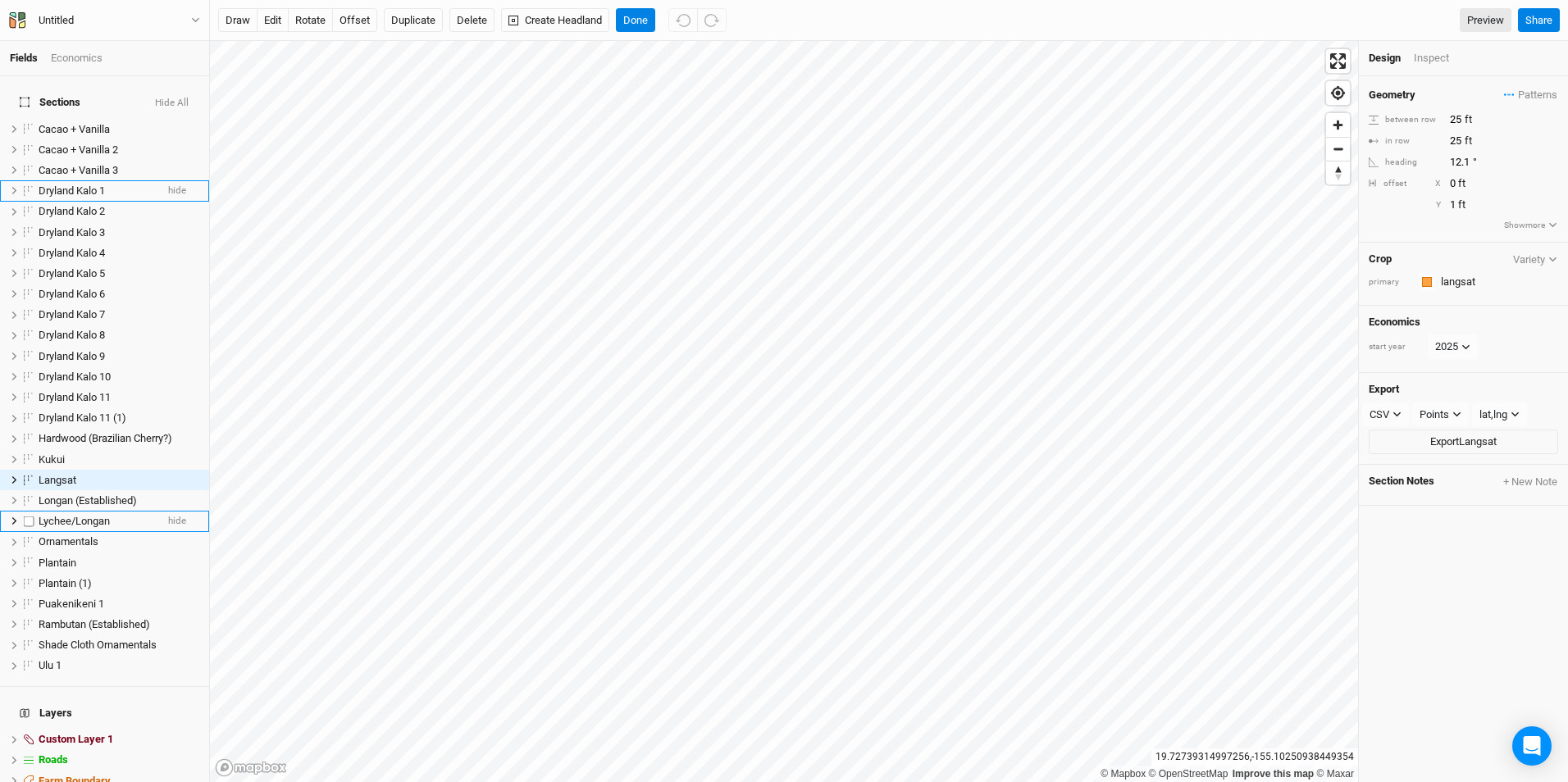
scroll to position [41, 0]
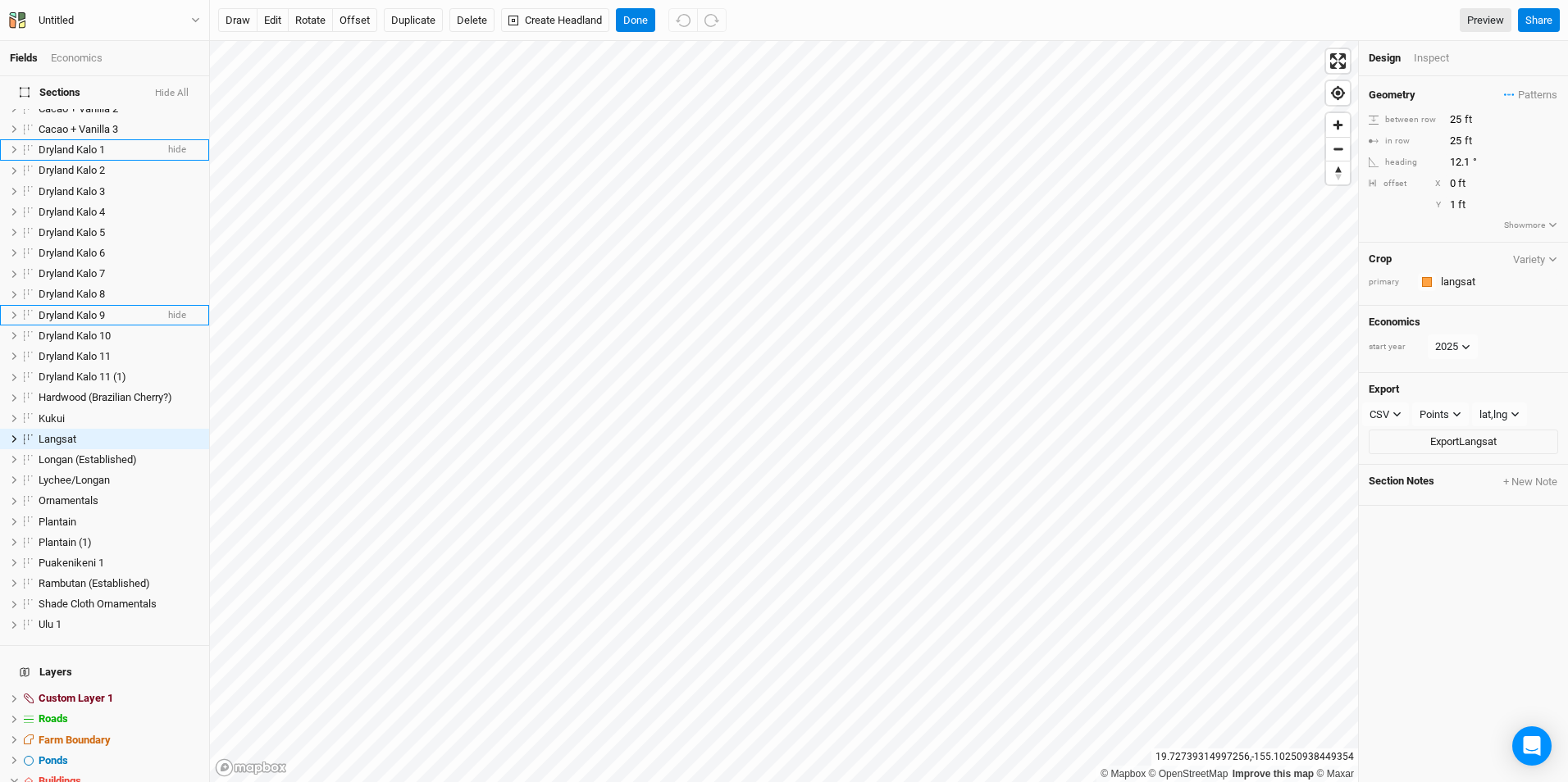
click at [123, 305] on li "Dryland Kalo 9 hide" at bounding box center [105, 316] width 209 height 21
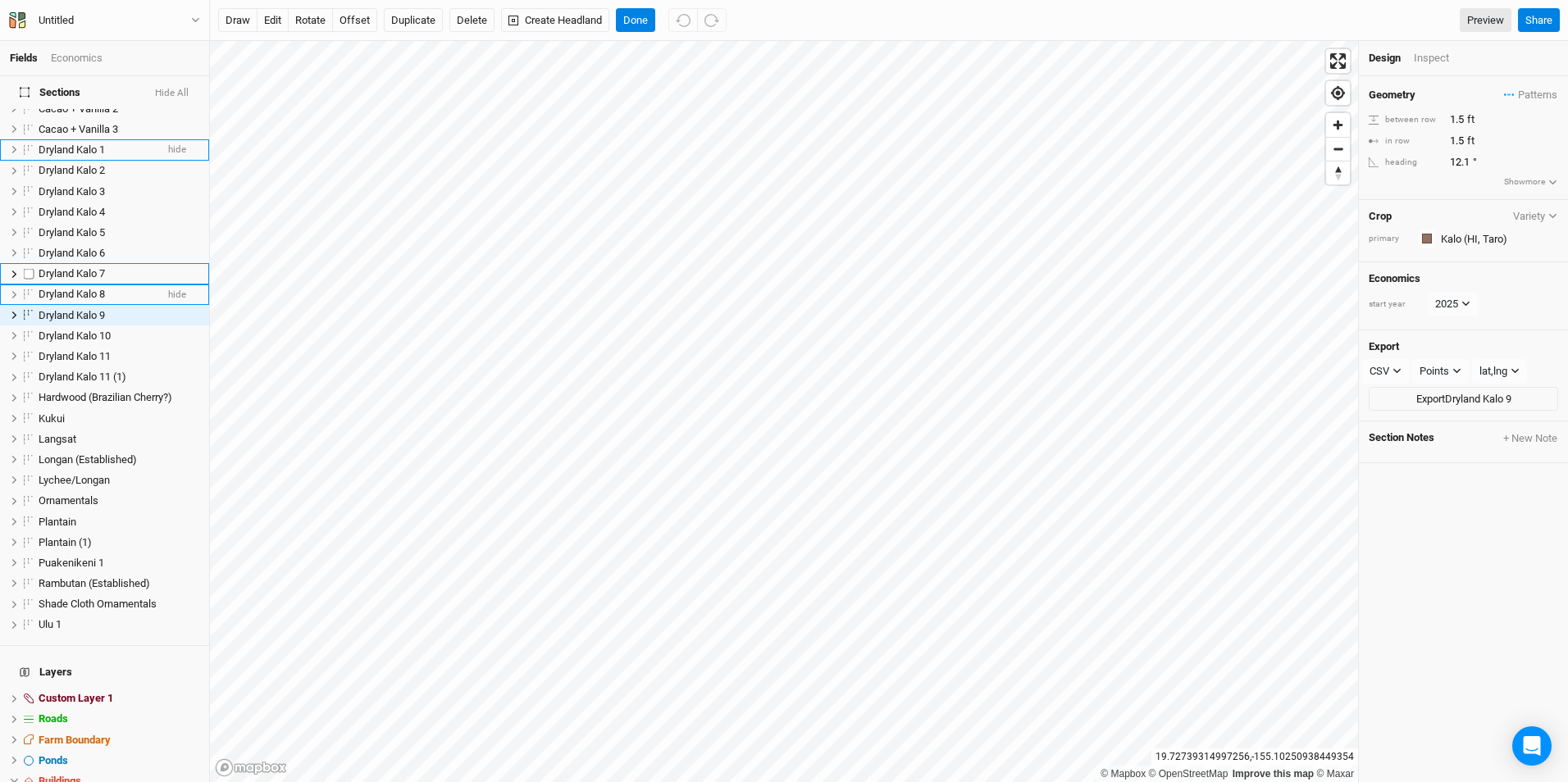
scroll to position [0, 0]
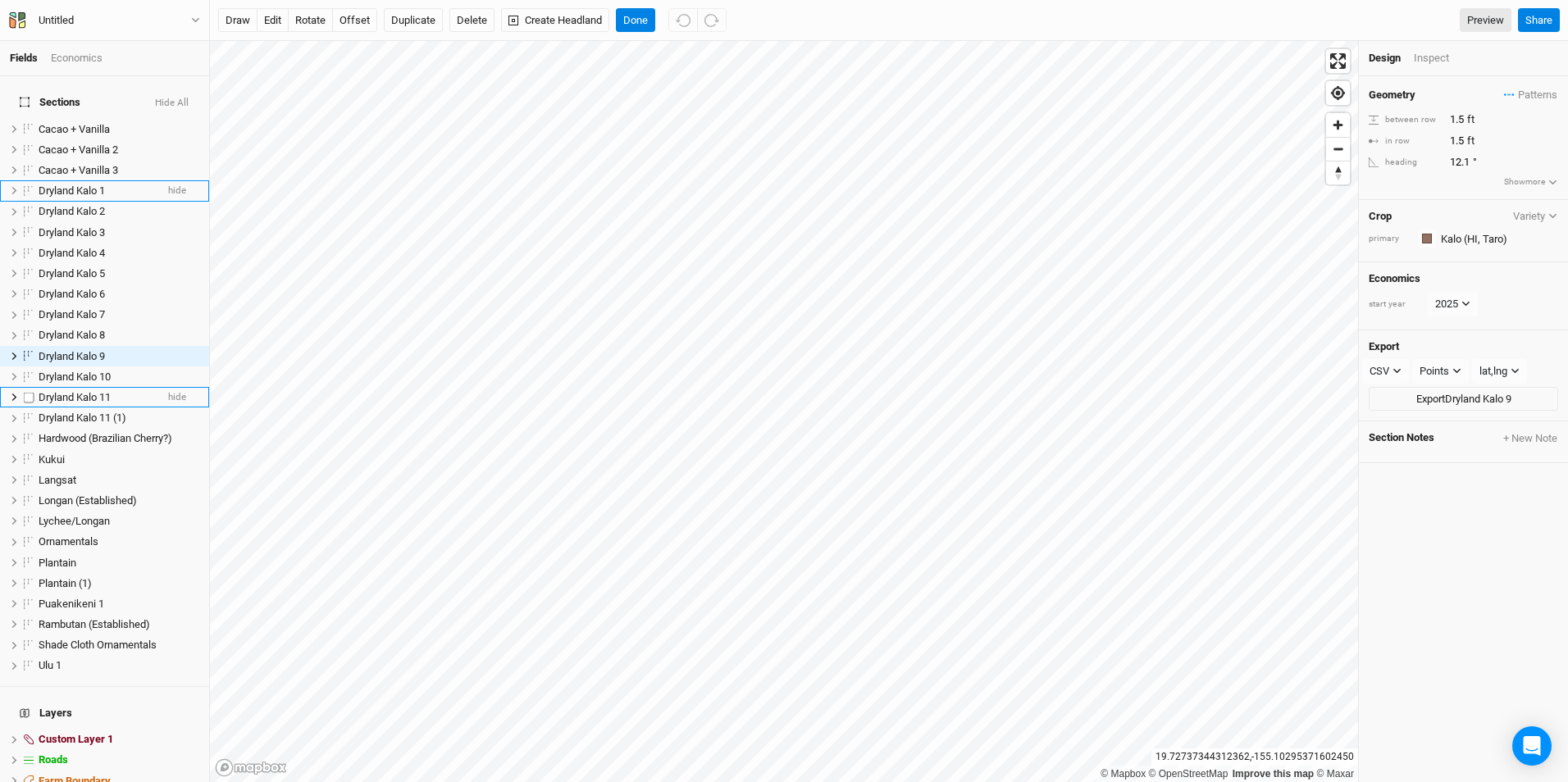
click at [118, 391] on div "Dryland Kalo 11" at bounding box center [97, 397] width 117 height 13
click at [123, 387] on li "Dryland Kalo 11 hide" at bounding box center [105, 397] width 209 height 21
click at [101, 370] on span "Dryland Kalo 10" at bounding box center [75, 376] width 72 height 12
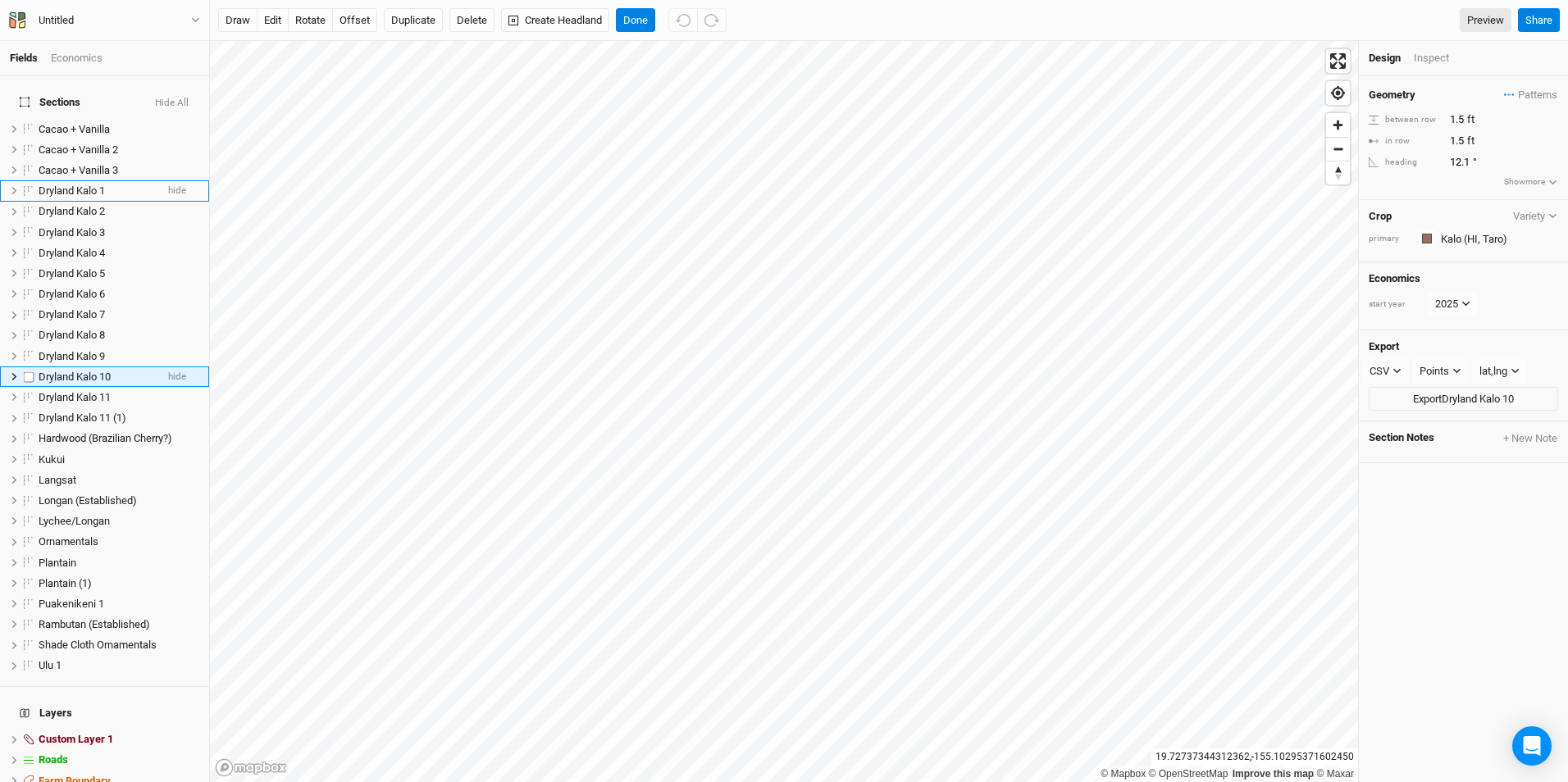
click at [101, 370] on span "Dryland Kalo 10" at bounding box center [75, 376] width 72 height 12
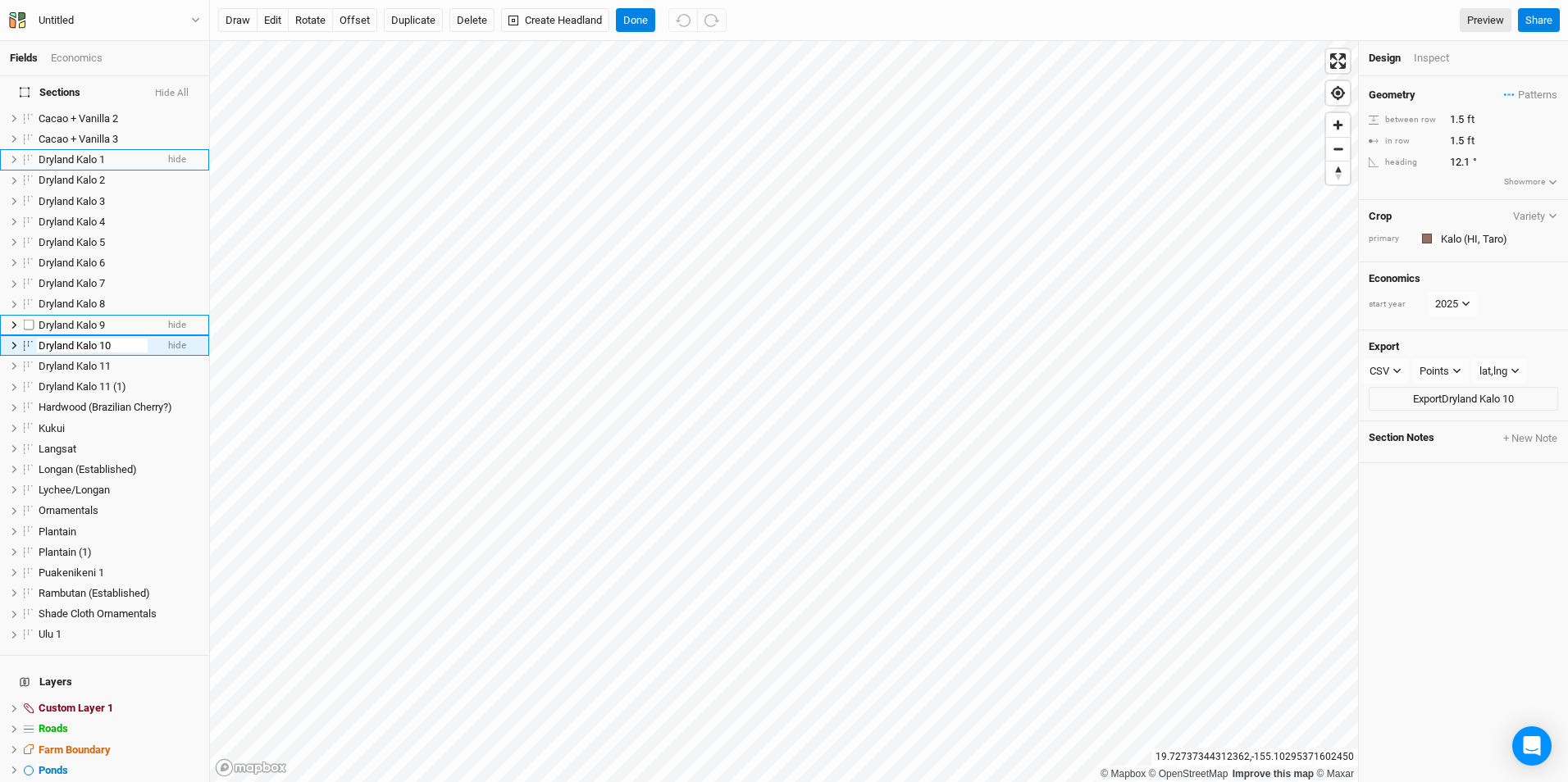
scroll to position [144, 0]
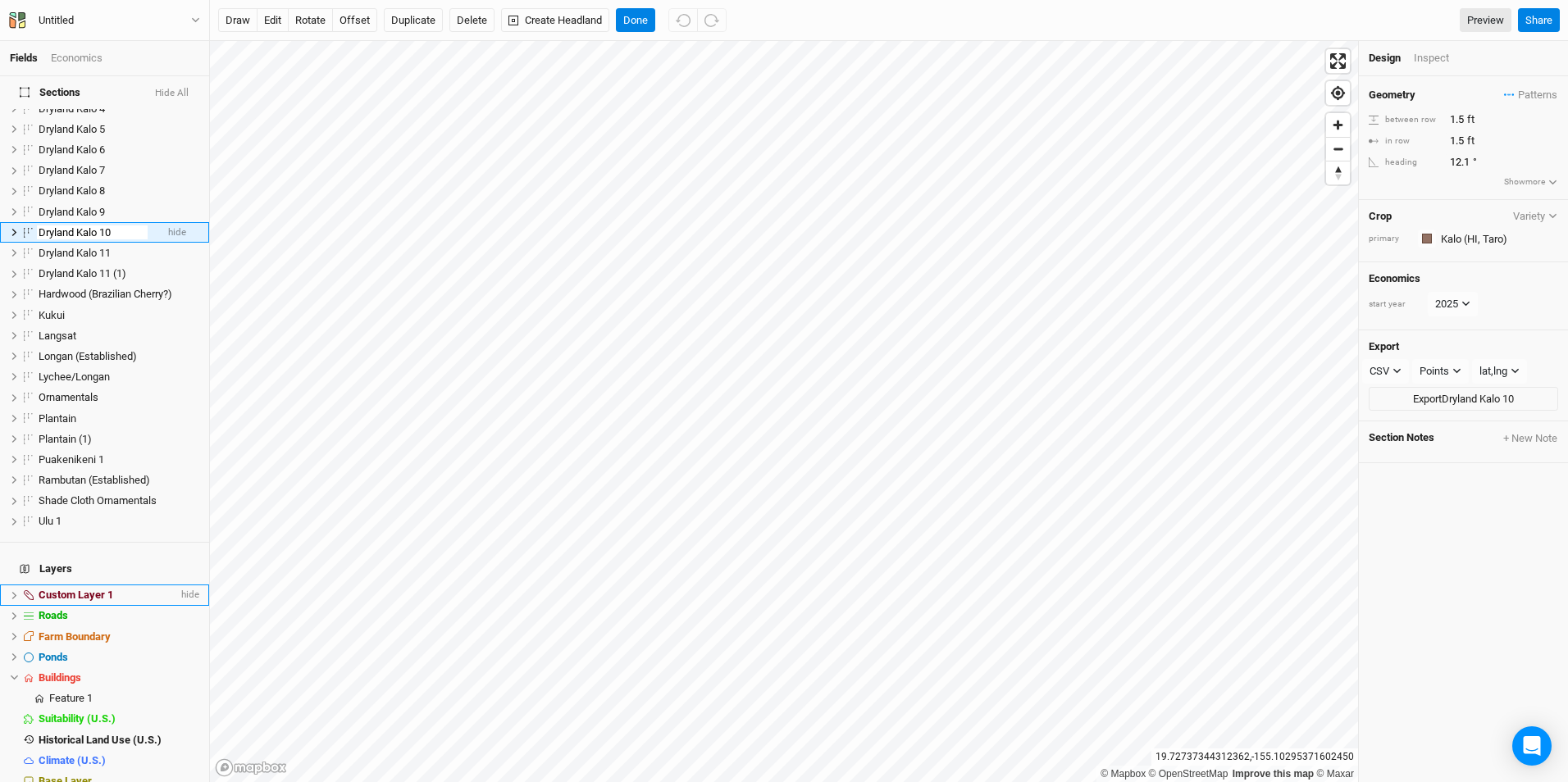
click at [79, 589] on span "Custom Layer 1" at bounding box center [75, 595] width 75 height 12
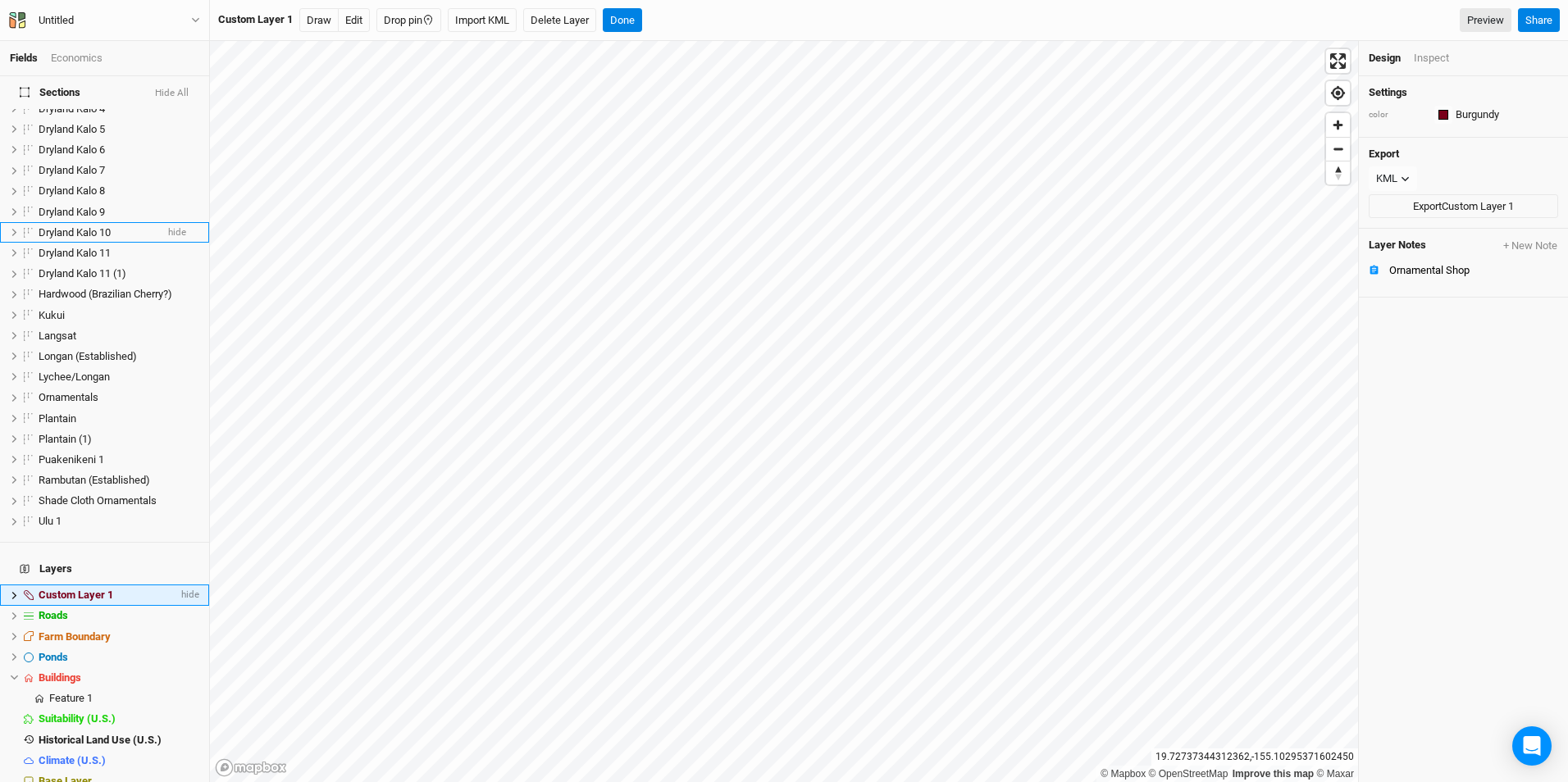
click at [81, 589] on span "Custom Layer 1" at bounding box center [75, 595] width 75 height 12
type input "Ornamental Shop"
click at [15, 673] on icon at bounding box center [14, 677] width 9 height 9
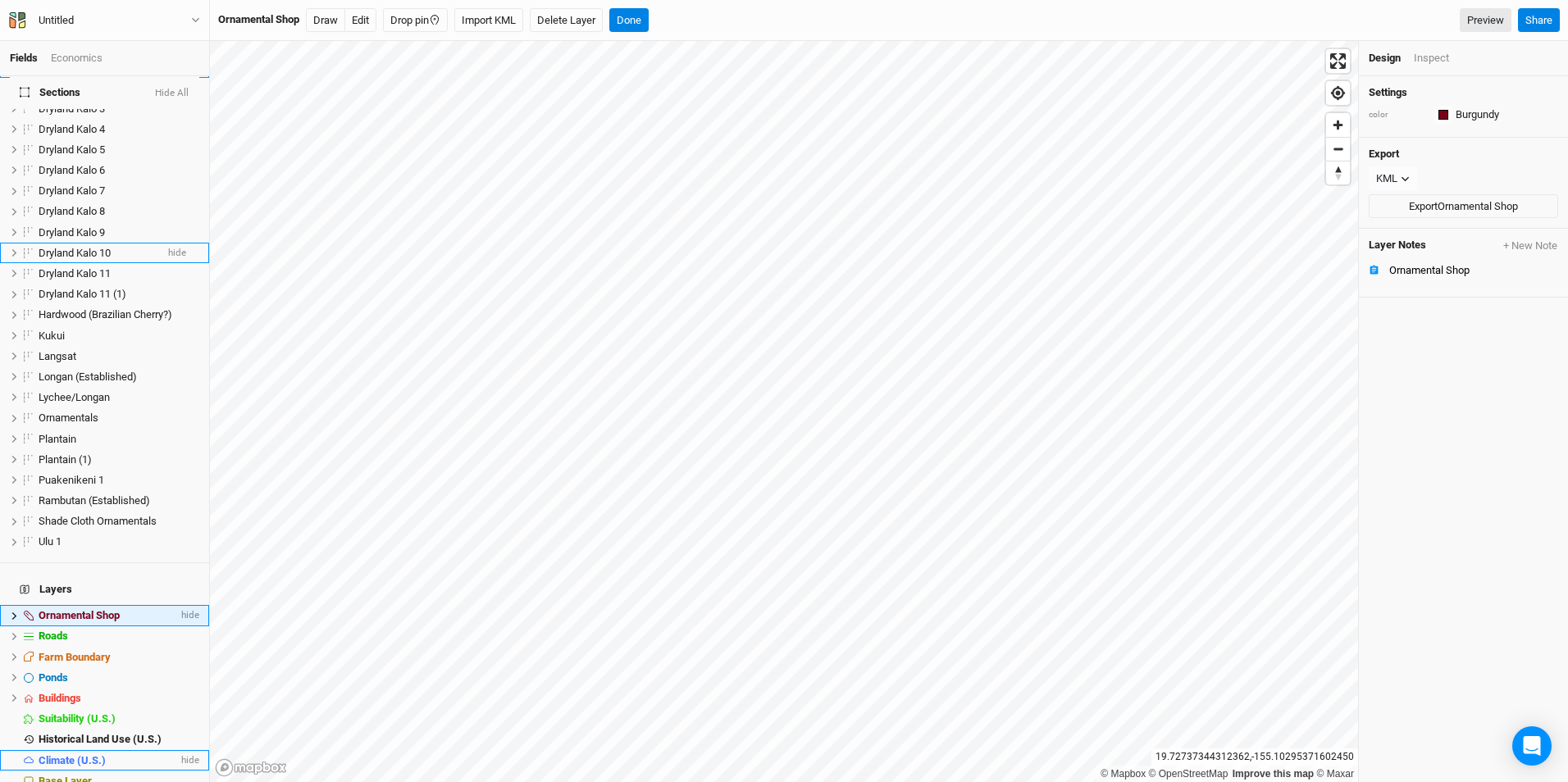
click at [104, 755] on span "Climate (U.S.)" at bounding box center [72, 761] width 67 height 12
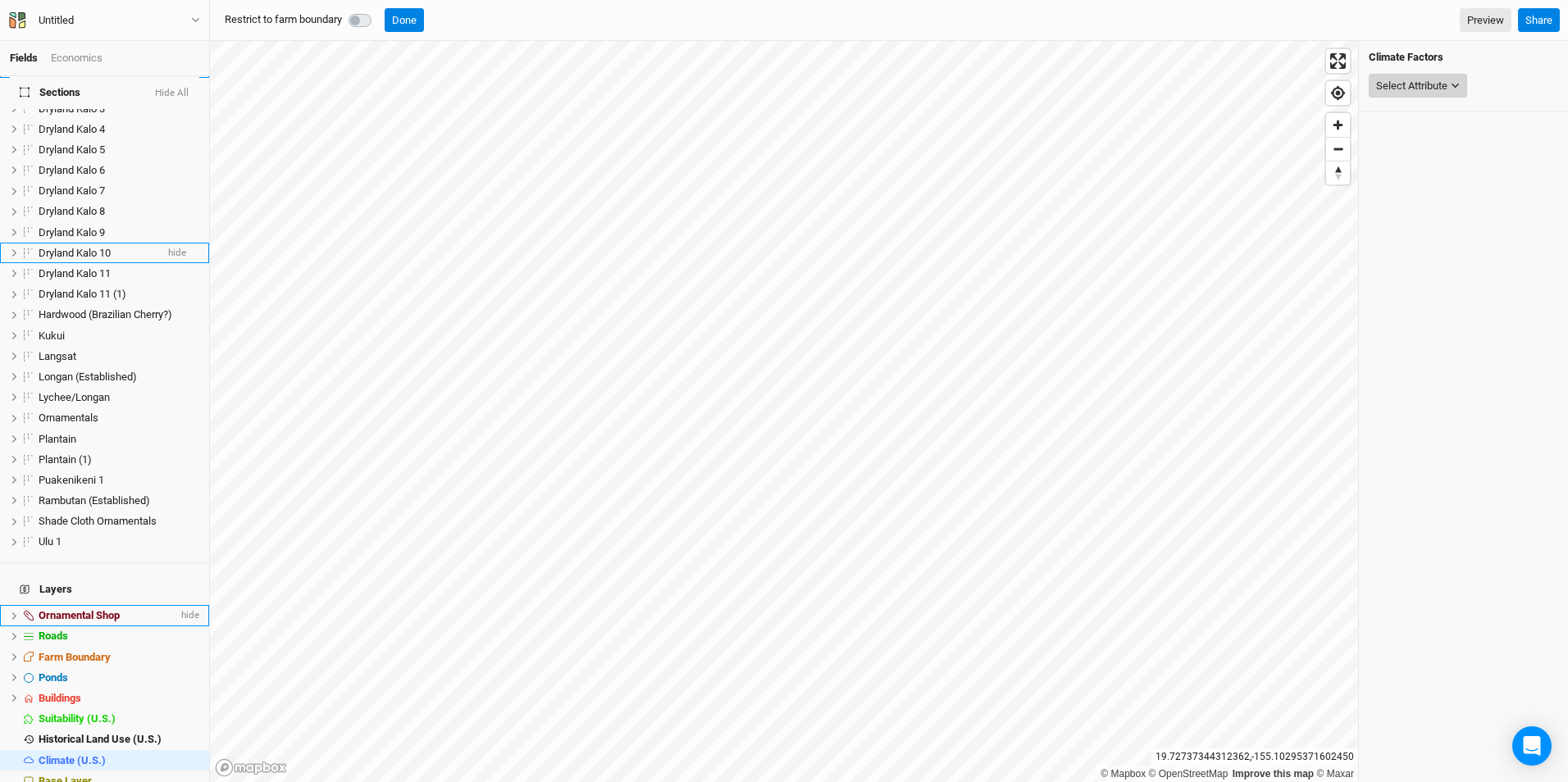
click at [1453, 83] on icon "button" at bounding box center [1455, 86] width 9 height 9
click at [1417, 115] on span "Precipitation" at bounding box center [1388, 117] width 58 height 12
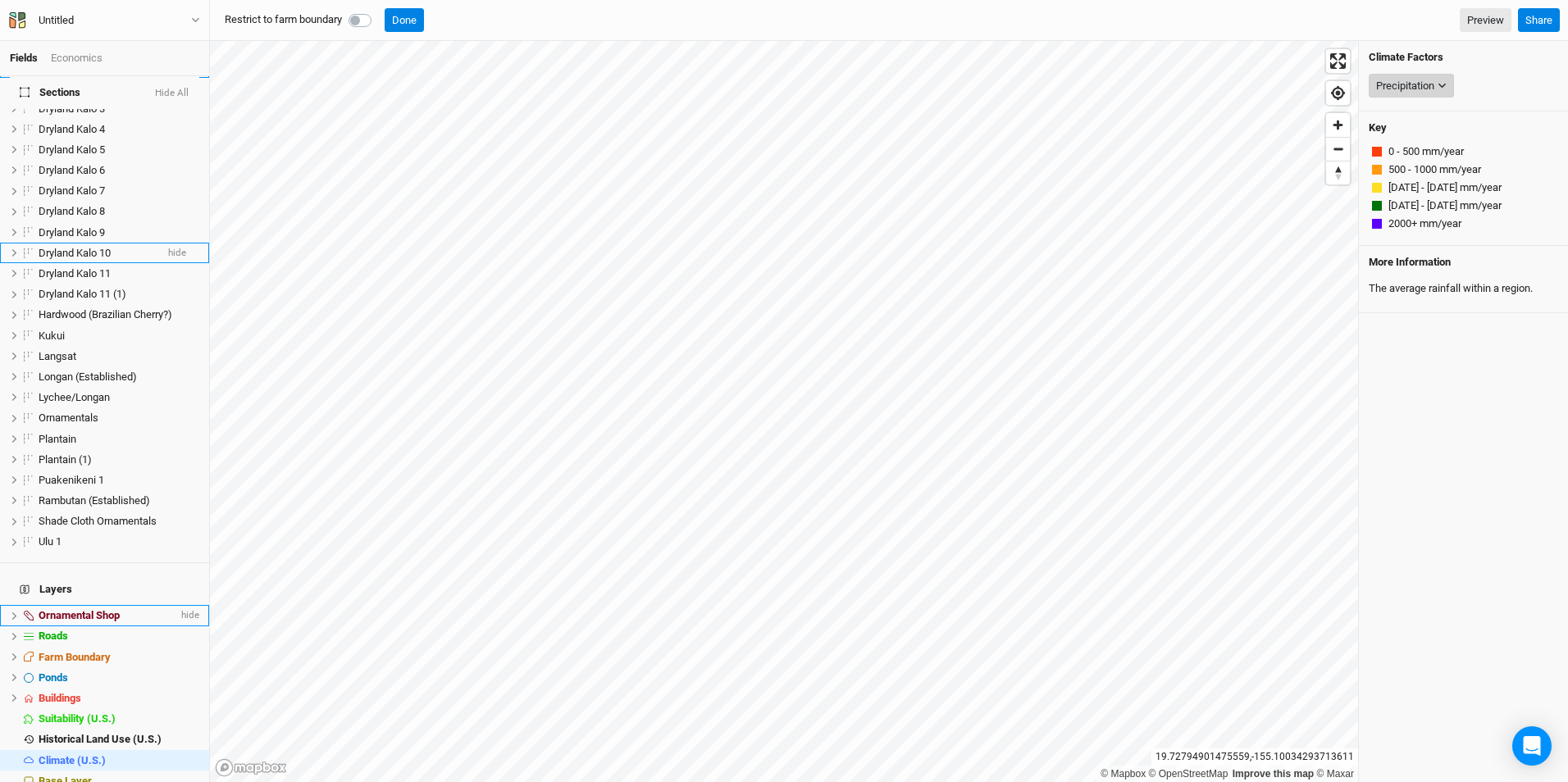
click at [1434, 82] on div "Precipitation" at bounding box center [1405, 86] width 58 height 16
click at [1402, 160] on span "USDA Hardiness Zones (2023)" at bounding box center [1429, 159] width 141 height 12
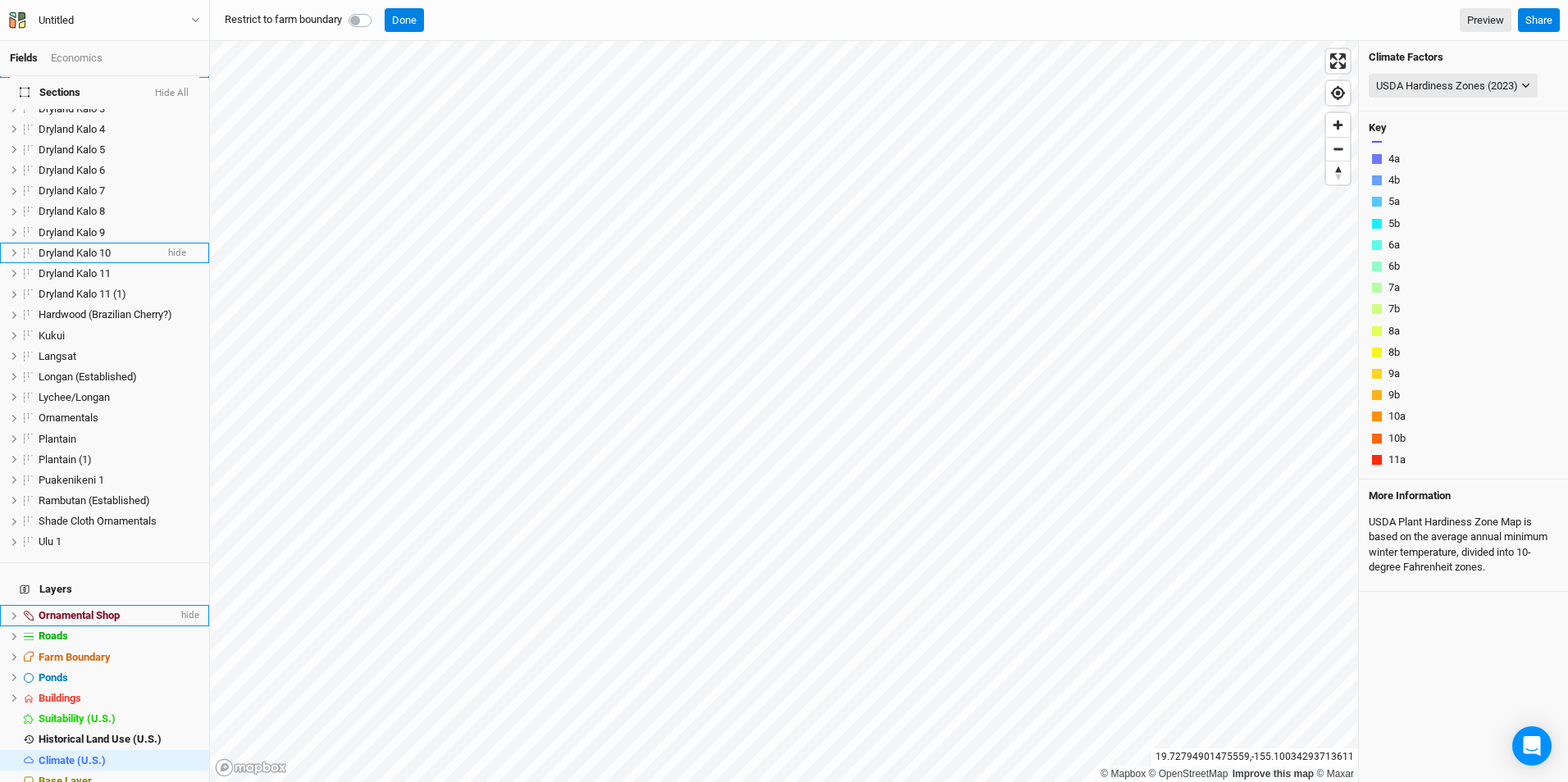
scroll to position [37, 0]
click at [1379, 461] on div at bounding box center [1376, 458] width 9 height 9
click at [1395, 454] on span "11a" at bounding box center [1397, 458] width 17 height 15
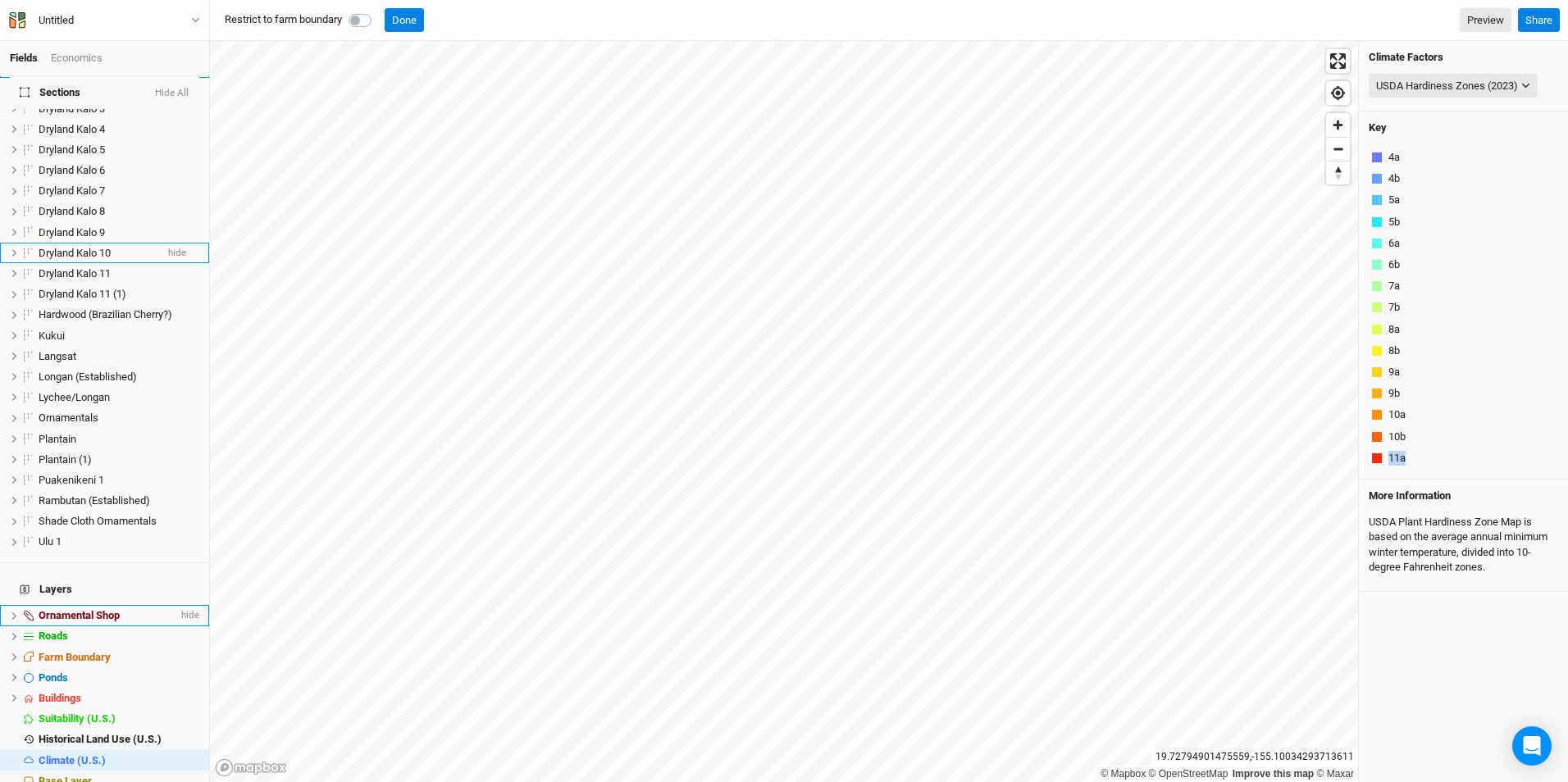
click at [1395, 454] on span "11a" at bounding box center [1397, 458] width 17 height 15
click at [1341, 153] on span "Zoom out" at bounding box center [1338, 149] width 24 height 23
click at [1336, 154] on span "Zoom out" at bounding box center [1338, 149] width 24 height 23
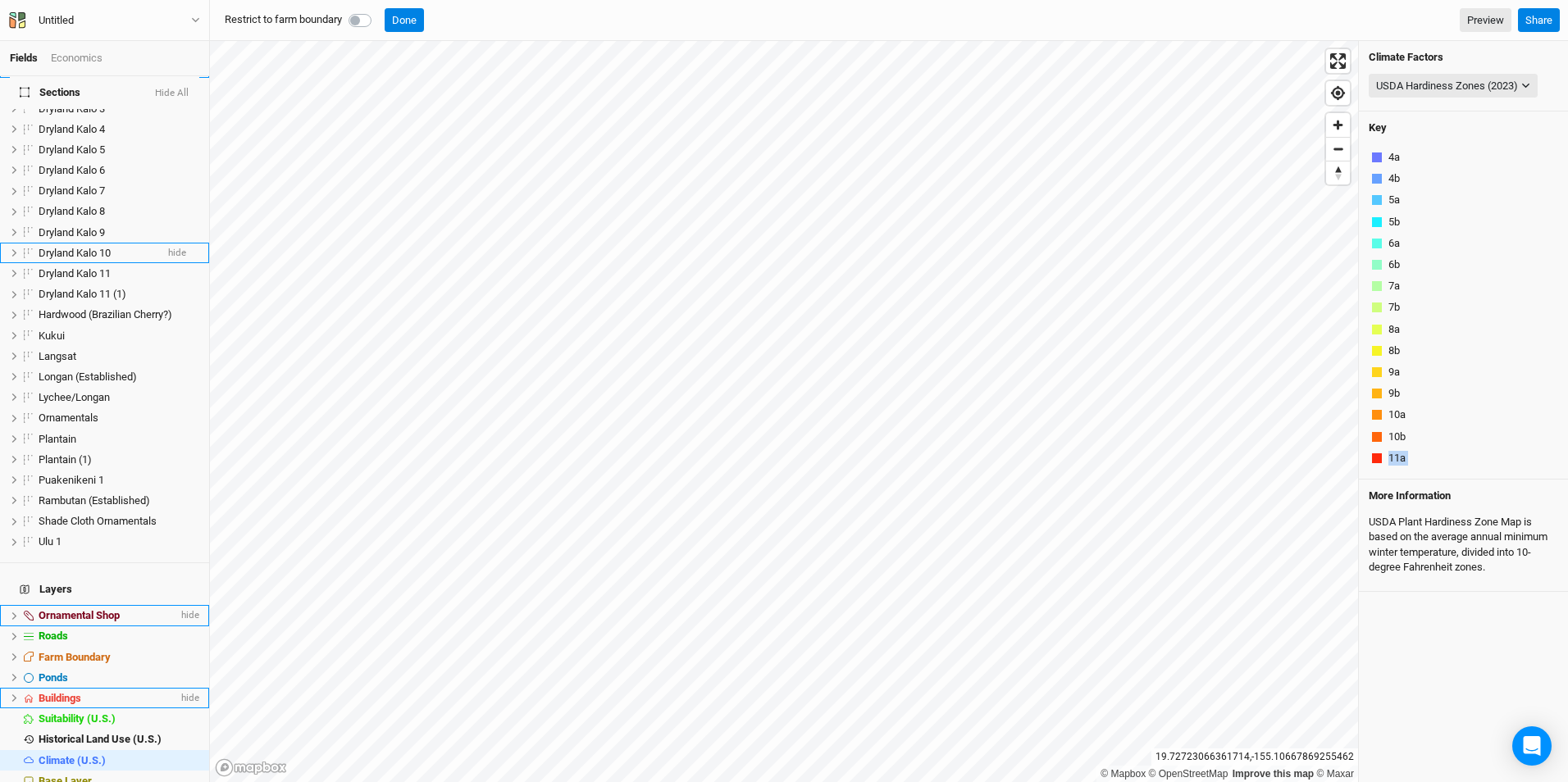
click at [13, 695] on icon at bounding box center [15, 698] width 5 height 8
click at [404, 14] on button "Done" at bounding box center [405, 21] width 39 height 25
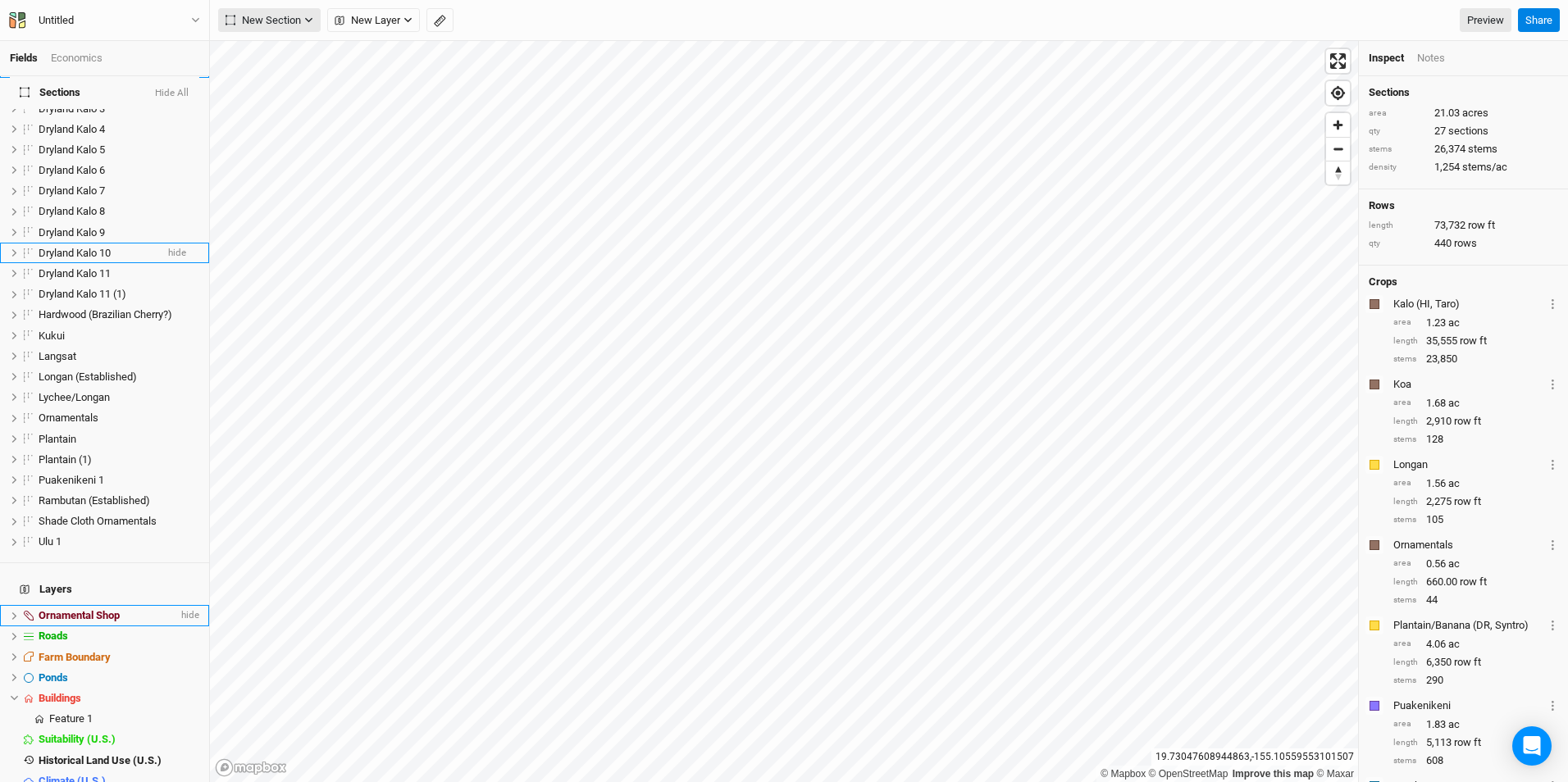
click at [307, 17] on icon "button" at bounding box center [309, 20] width 9 height 9
click at [408, 20] on icon "button" at bounding box center [408, 20] width 9 height 9
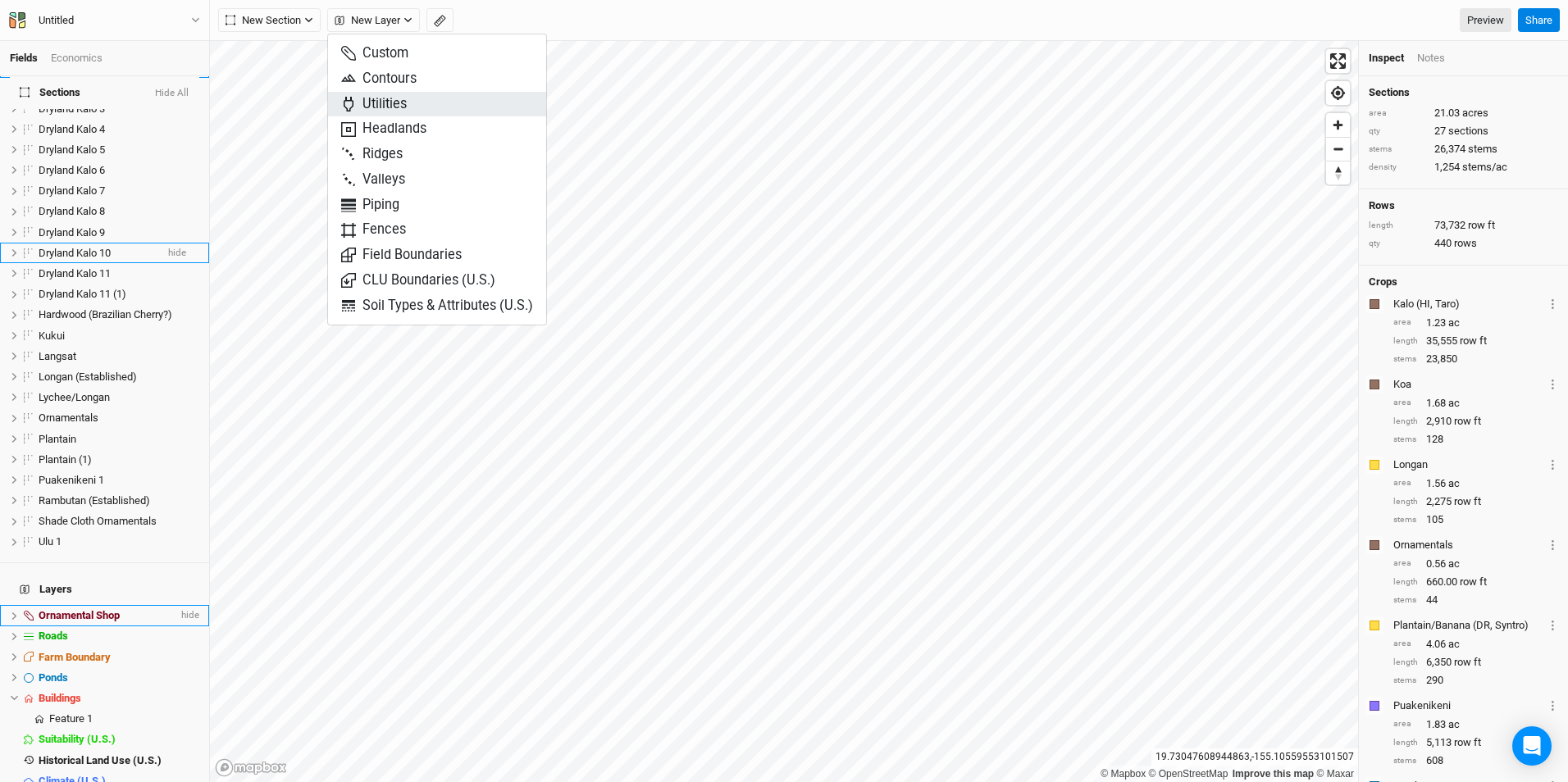
click at [379, 99] on span "Utilities" at bounding box center [374, 105] width 66 height 19
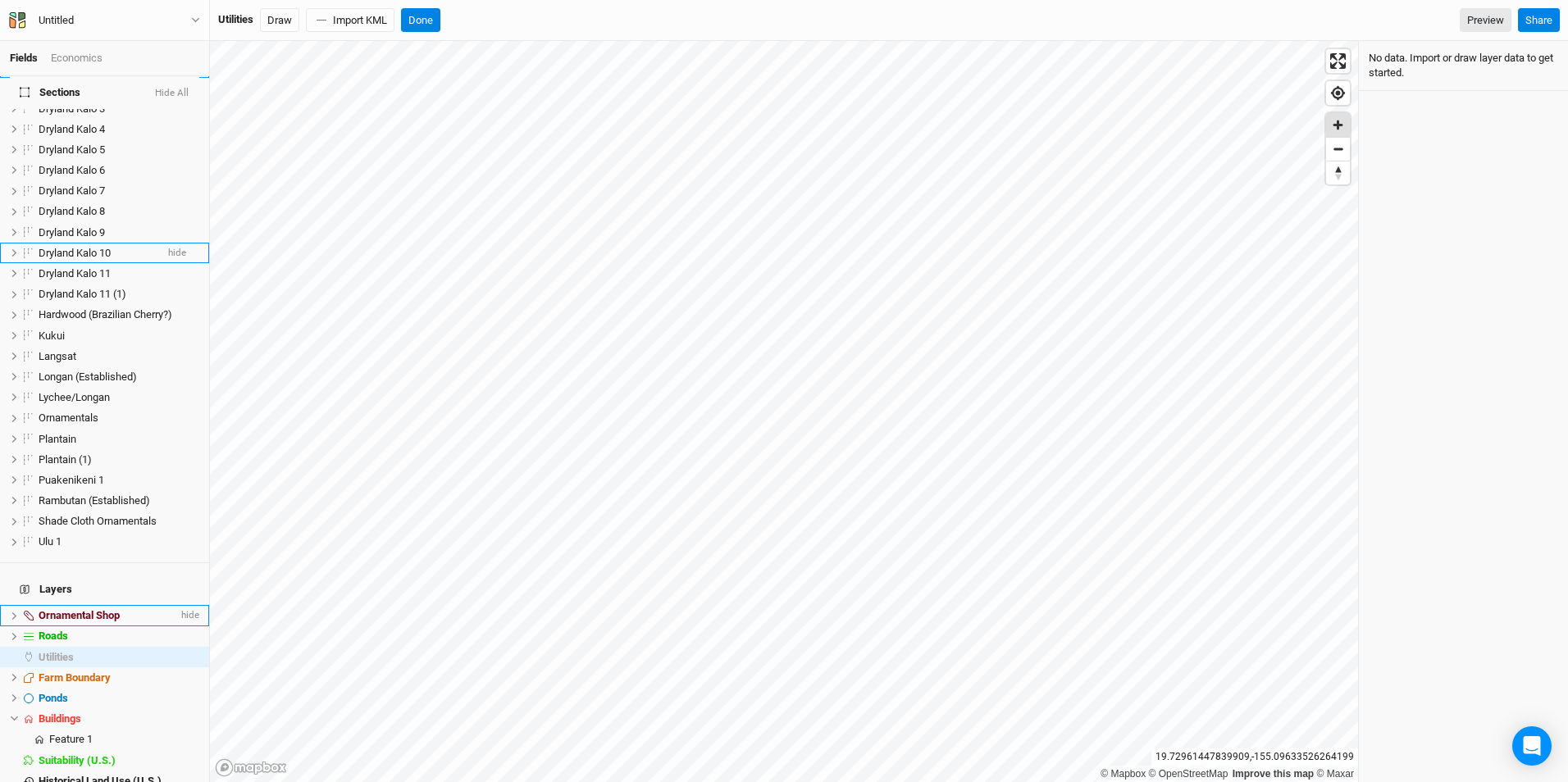
click at [1332, 123] on span "Zoom in" at bounding box center [1338, 125] width 24 height 24
click at [279, 21] on button "Draw" at bounding box center [279, 21] width 39 height 25
click at [430, 18] on button "Done" at bounding box center [421, 21] width 39 height 25
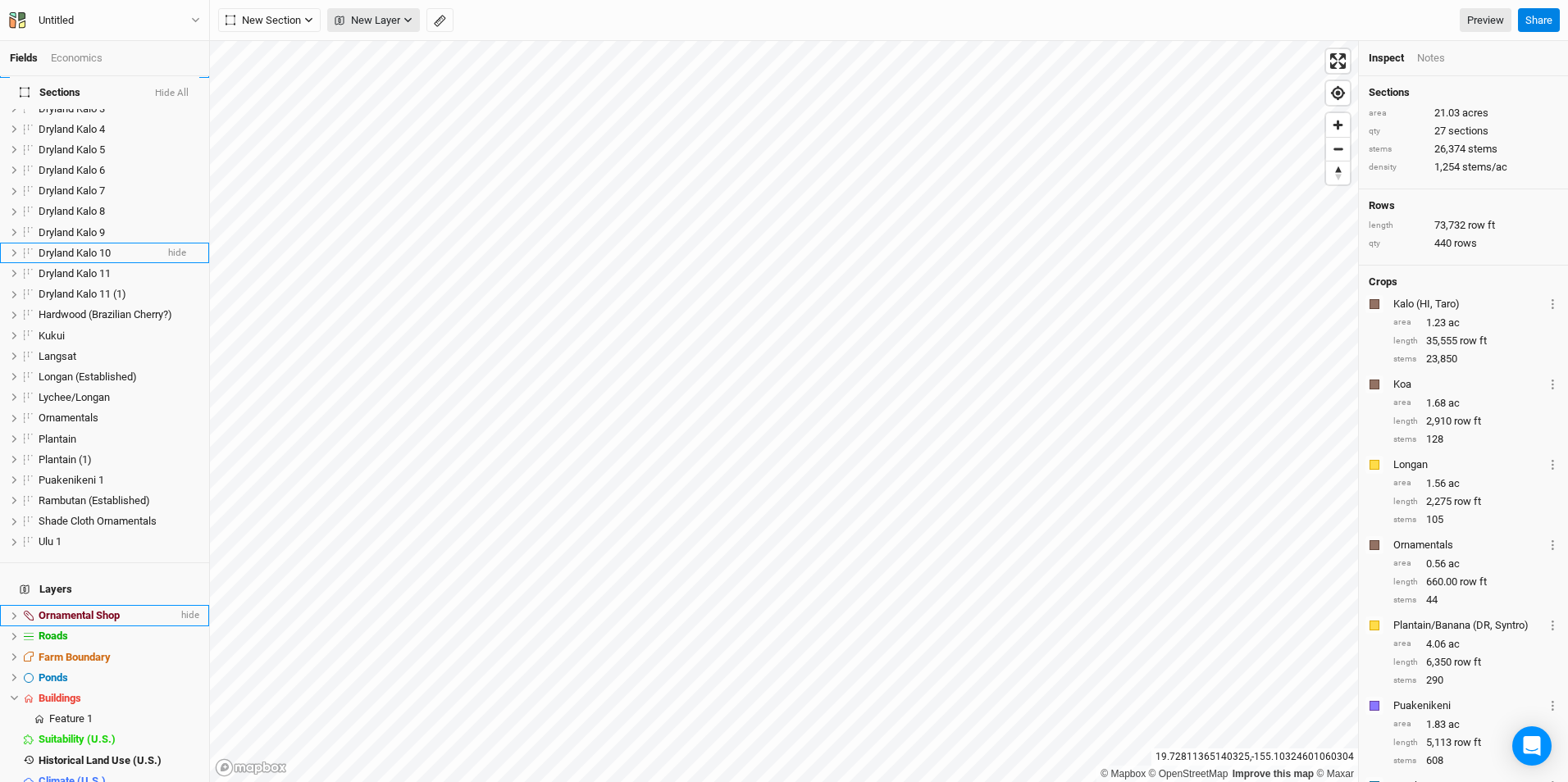
click at [354, 18] on span "New Layer" at bounding box center [367, 20] width 66 height 16
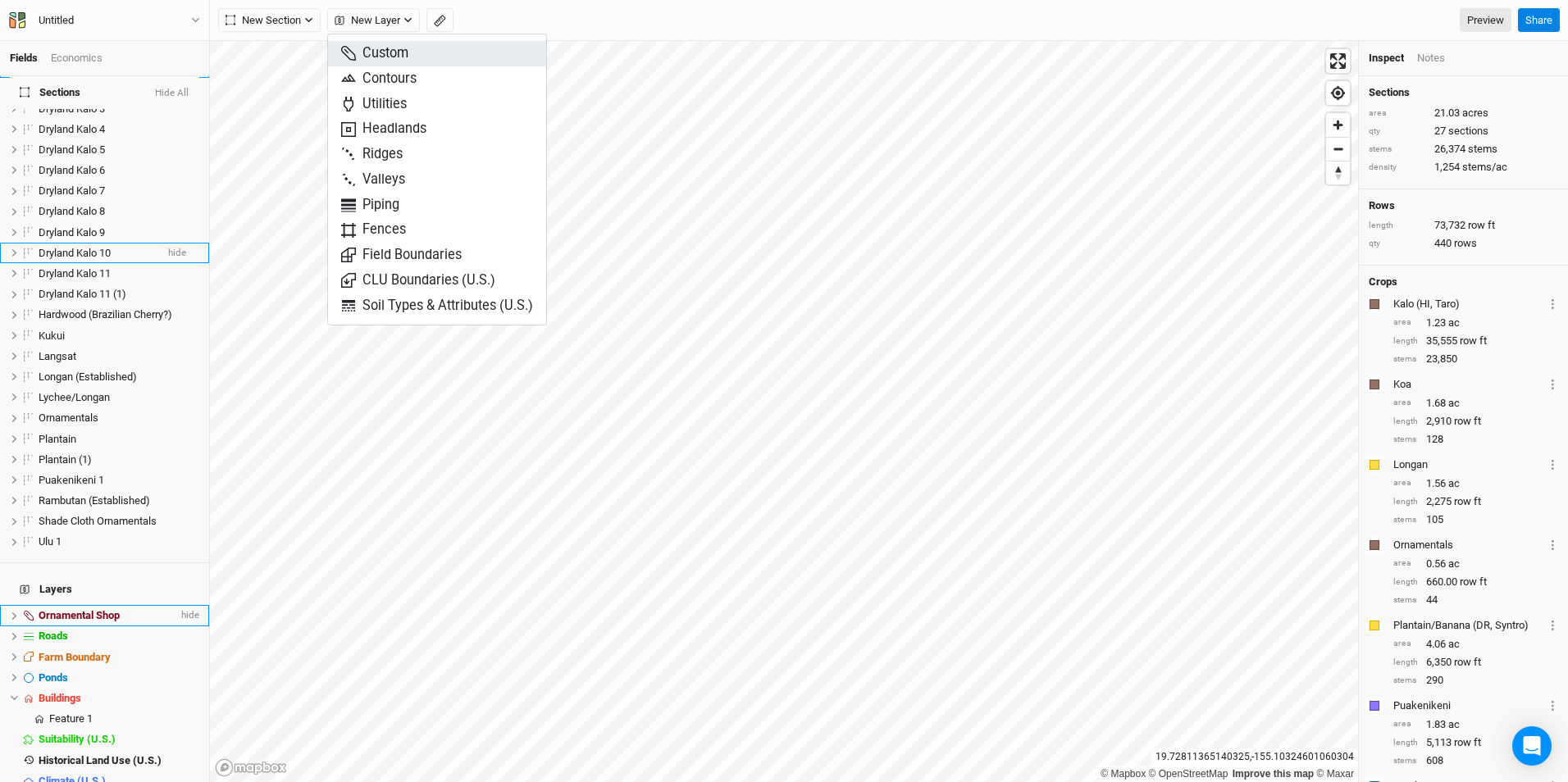
click at [370, 46] on span "Custom" at bounding box center [375, 54] width 67 height 19
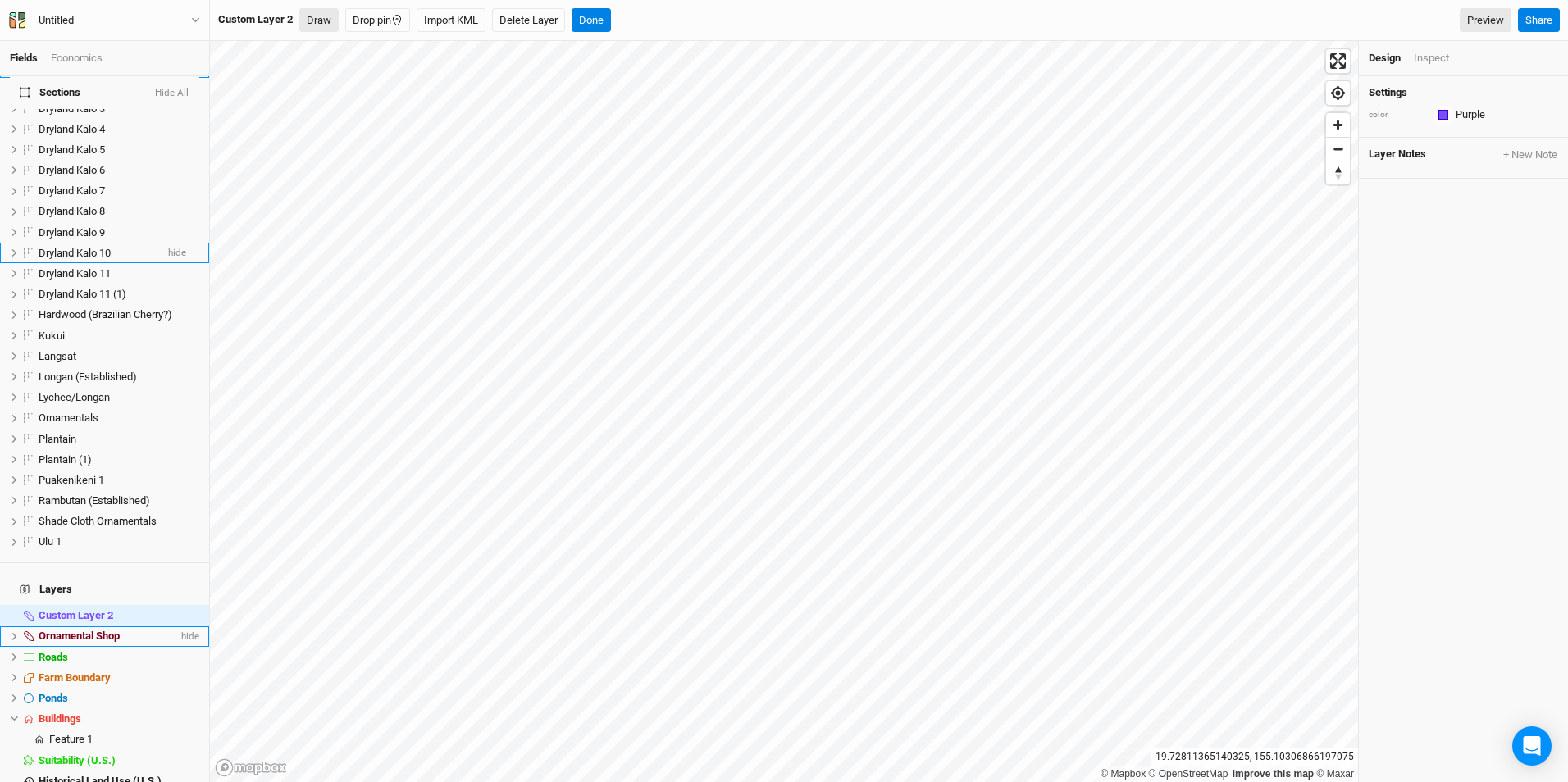
click at [314, 12] on button "Draw" at bounding box center [319, 21] width 39 height 25
click at [702, 17] on button "Done" at bounding box center [711, 21] width 39 height 25
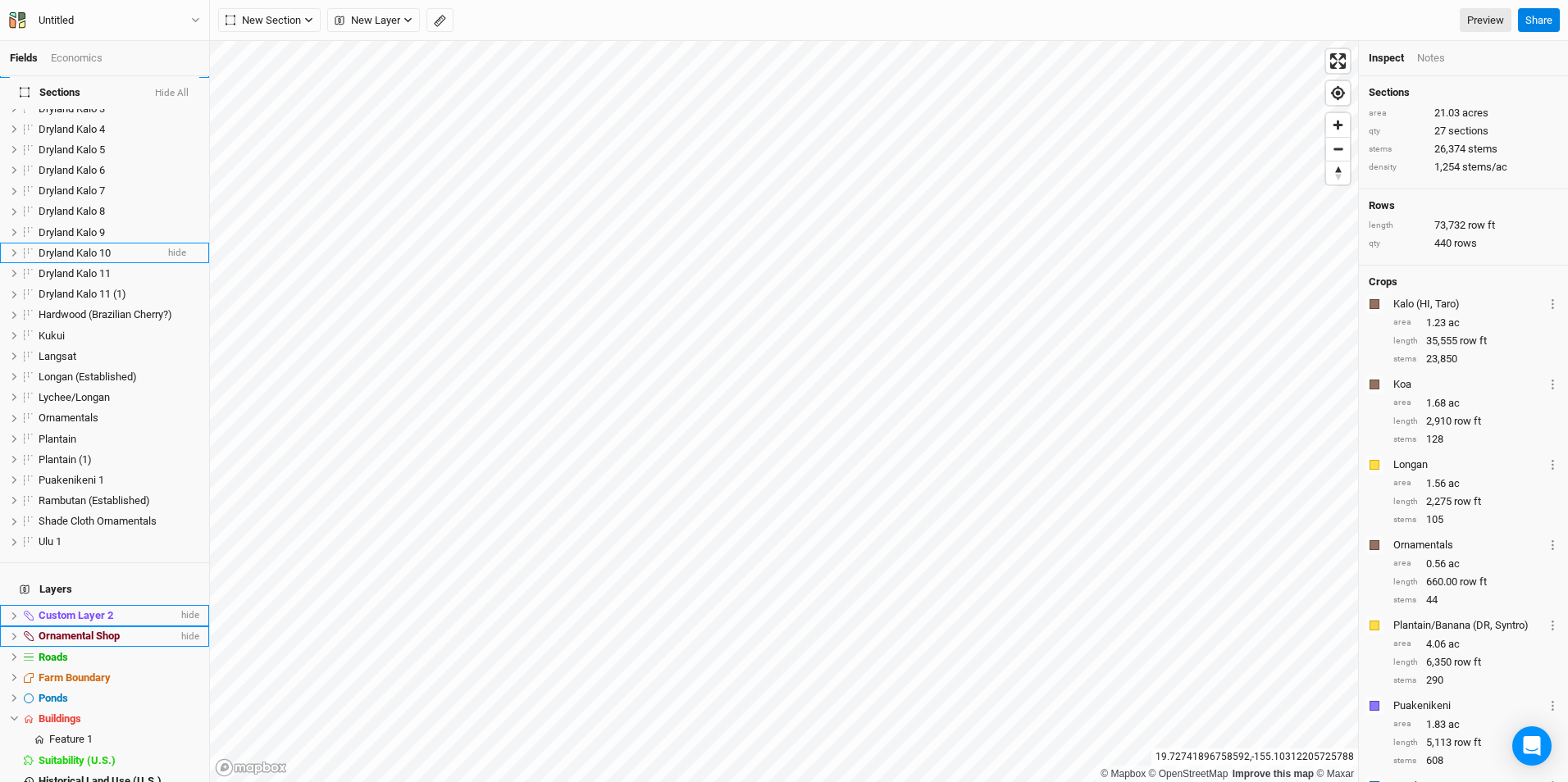
click at [75, 610] on span "Custom Layer 2" at bounding box center [75, 616] width 75 height 12
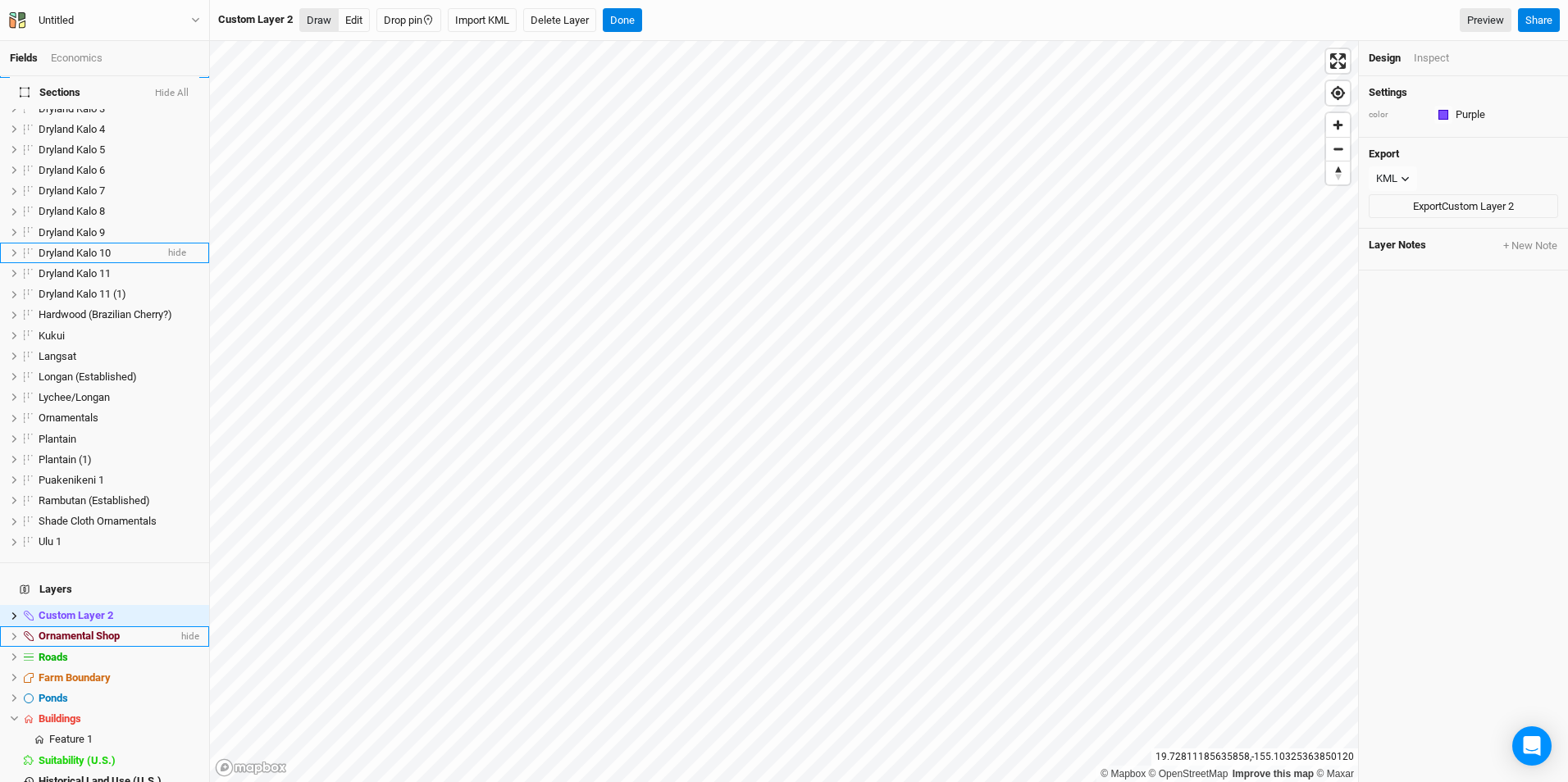
click at [314, 28] on button "Draw" at bounding box center [319, 21] width 39 height 25
click at [1502, 248] on button "+ New Note" at bounding box center [1529, 245] width 56 height 15
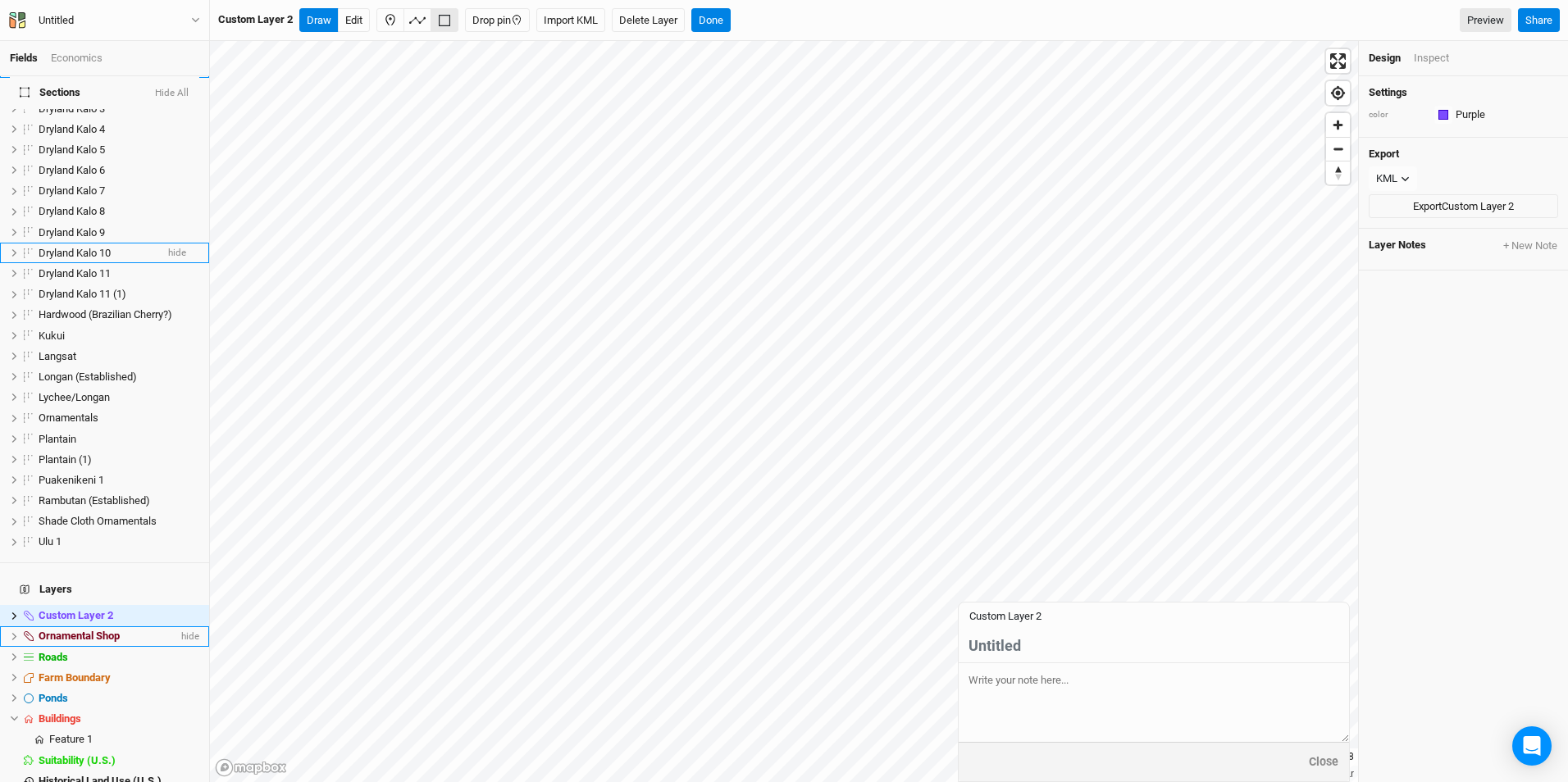
click at [1068, 646] on input "text" at bounding box center [1153, 646] width 390 height 33
type input "Field House"
click at [1296, 757] on button "Save & Close" at bounding box center [1303, 762] width 71 height 19
click at [712, 20] on button "Done" at bounding box center [711, 21] width 39 height 25
